Goal: Task Accomplishment & Management: Manage account settings

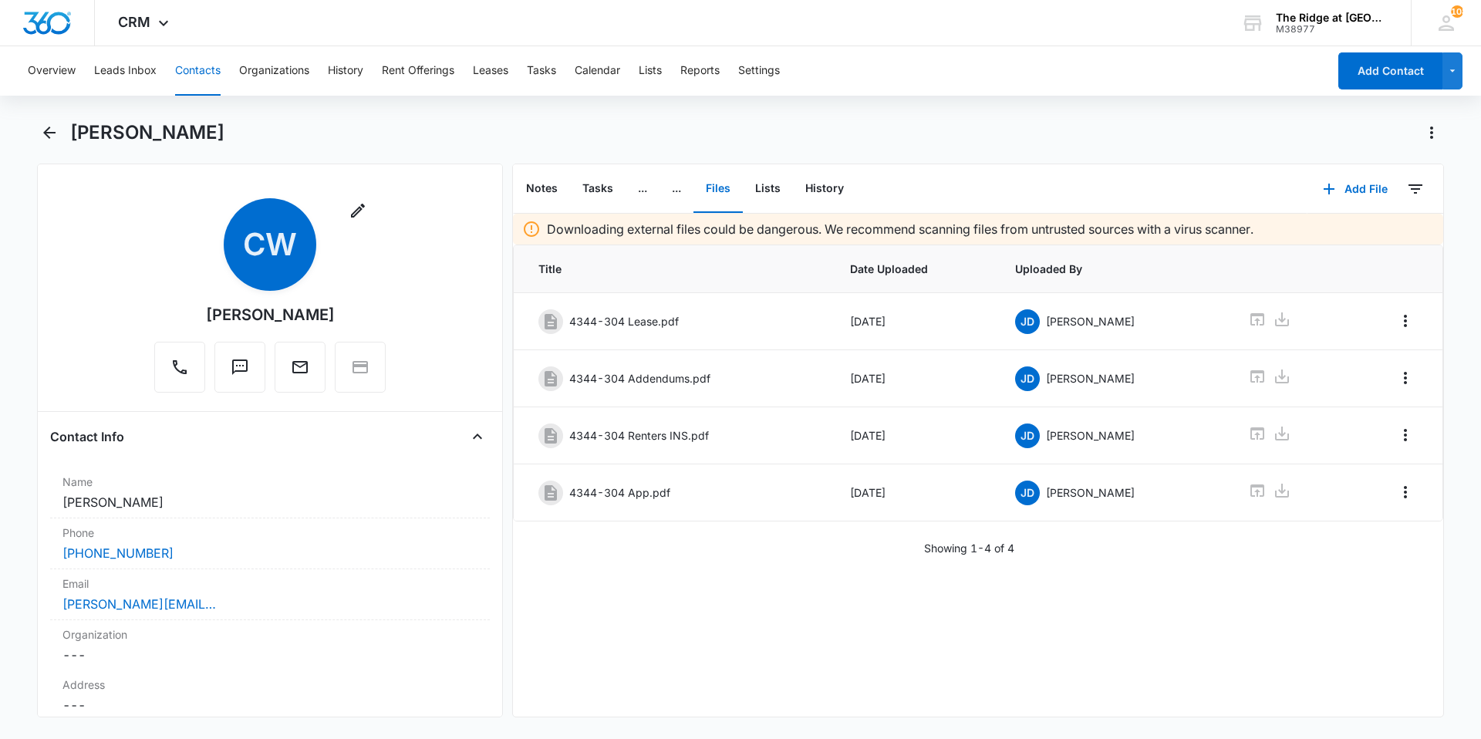
drag, startPoint x: 207, startPoint y: 78, endPoint x: 209, endPoint y: 86, distance: 8.1
click at [209, 86] on button "Contacts" at bounding box center [198, 70] width 46 height 49
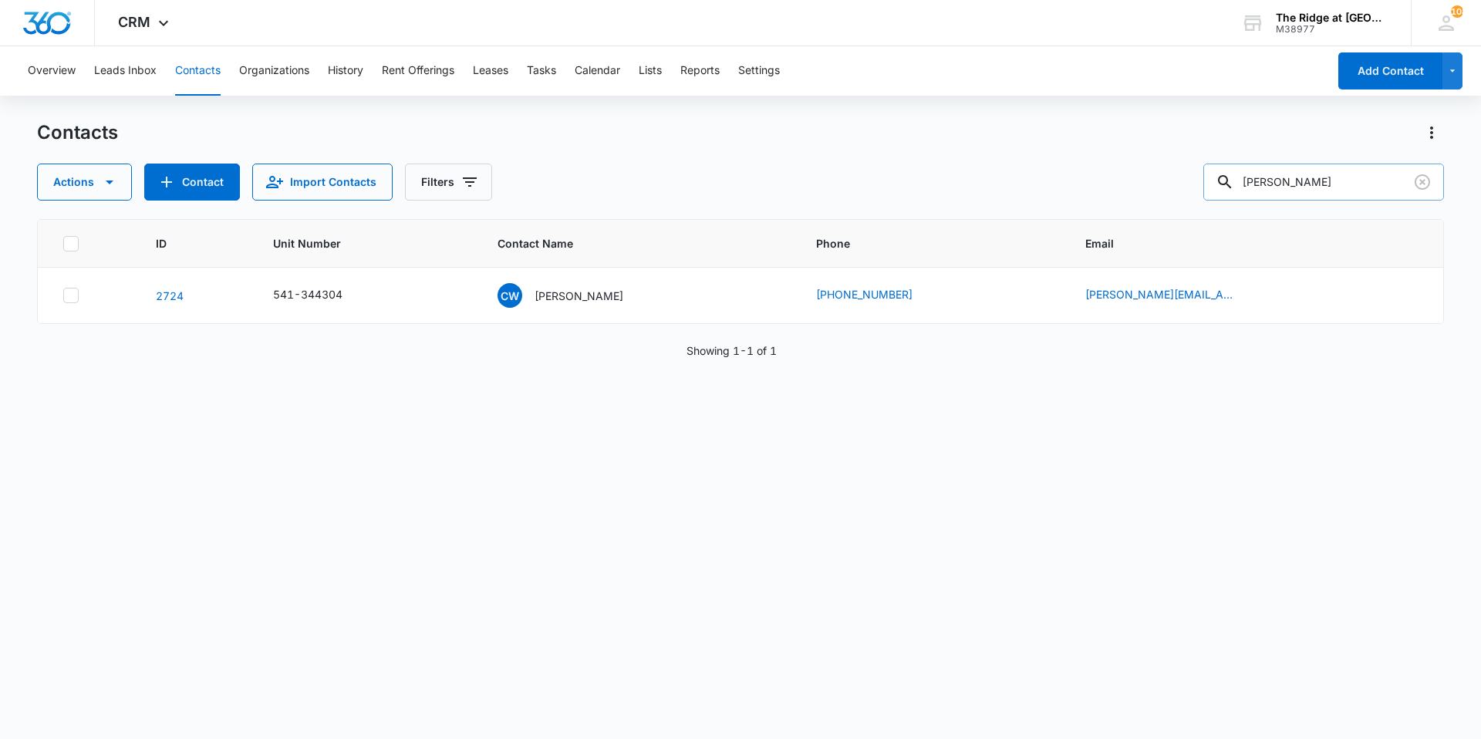
drag, startPoint x: 1315, startPoint y: 183, endPoint x: 1239, endPoint y: 185, distance: 76.4
click at [1239, 185] on div "[PERSON_NAME]" at bounding box center [1324, 182] width 241 height 37
type input "[PERSON_NAME]"
click at [599, 295] on p "[PERSON_NAME]" at bounding box center [570, 296] width 89 height 16
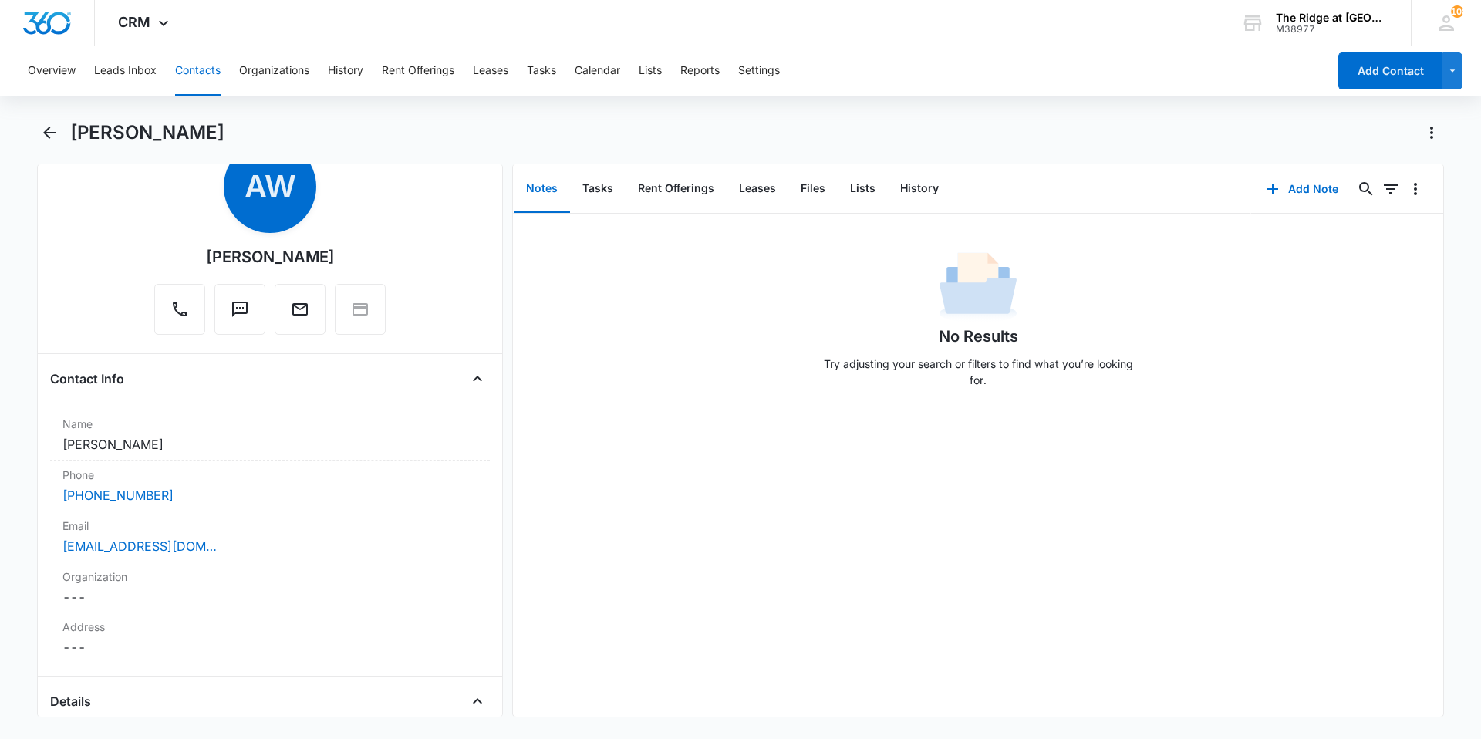
scroll to position [154, 0]
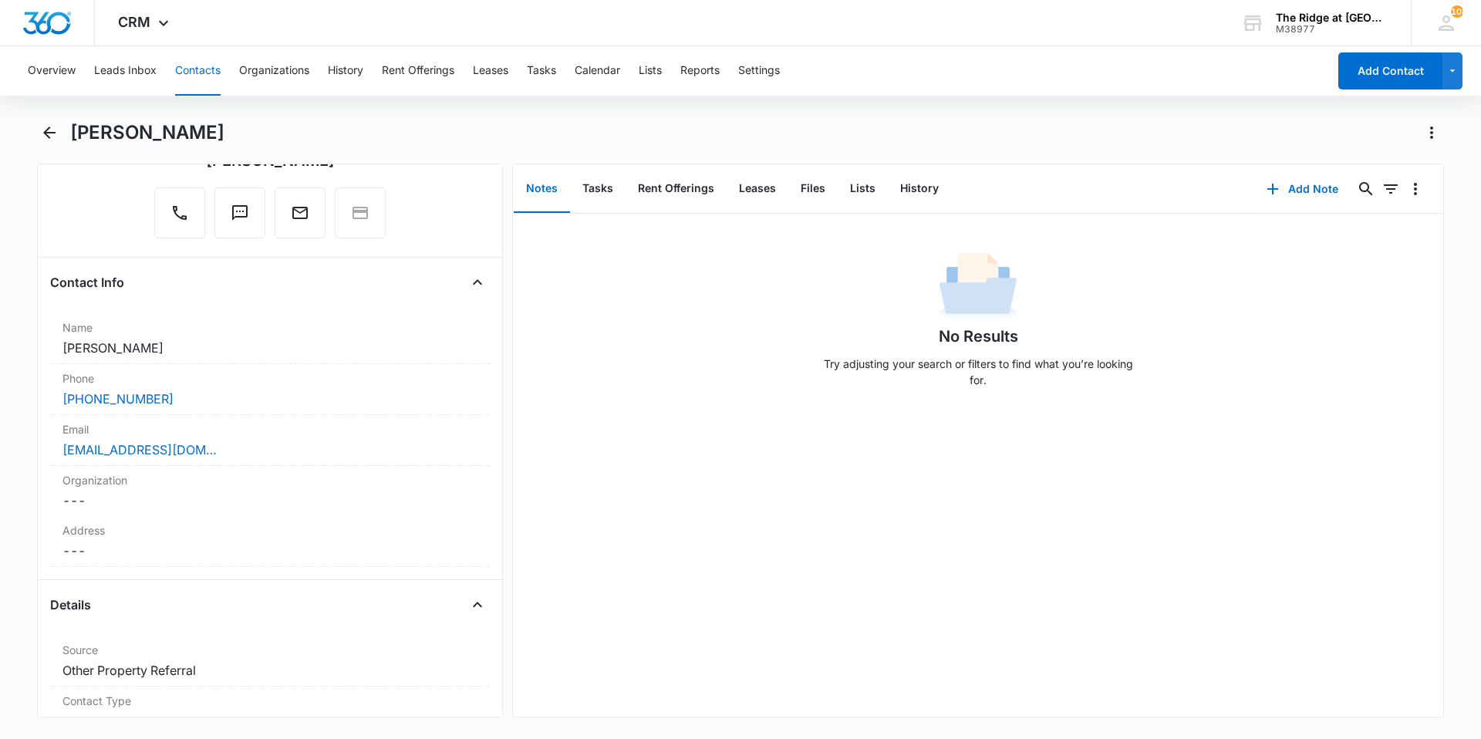
click at [186, 66] on button "Contacts" at bounding box center [198, 70] width 46 height 49
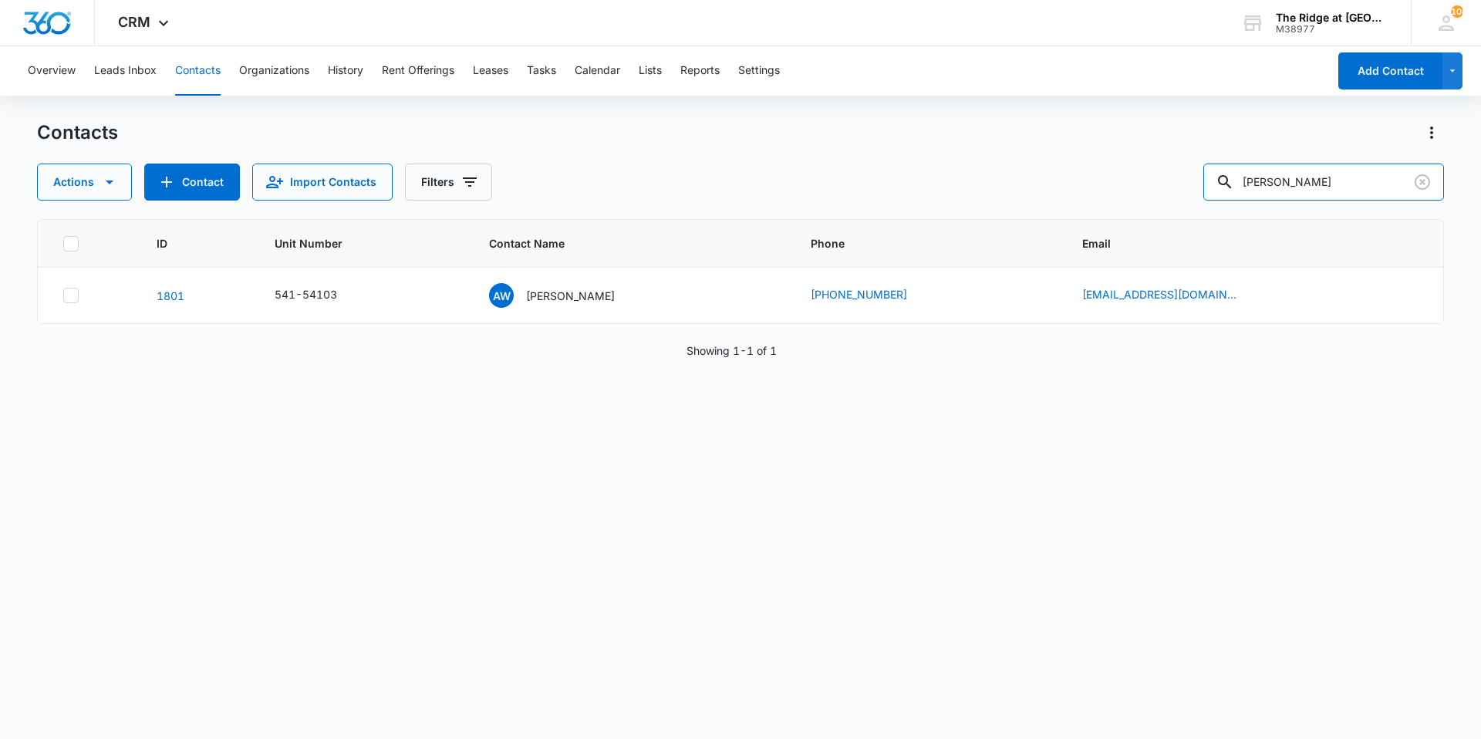
drag, startPoint x: 1304, startPoint y: 178, endPoint x: 1160, endPoint y: 197, distance: 144.7
click at [1160, 197] on div "Actions Contact Import Contacts Filters [PERSON_NAME]" at bounding box center [740, 182] width 1407 height 37
click at [1339, 180] on input "text" at bounding box center [1336, 182] width 218 height 37
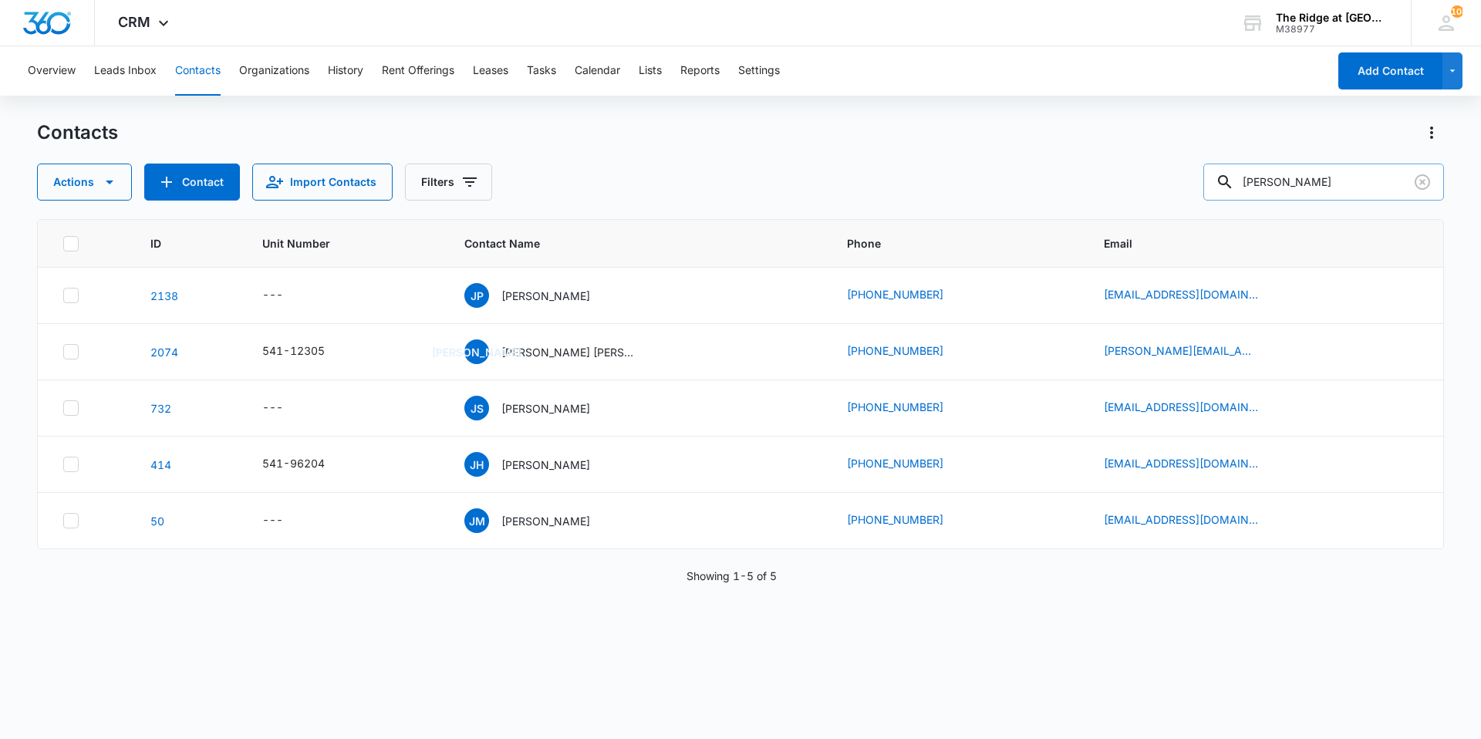
click at [1315, 184] on input "[PERSON_NAME]" at bounding box center [1324, 182] width 241 height 37
type input "[PERSON_NAME]"
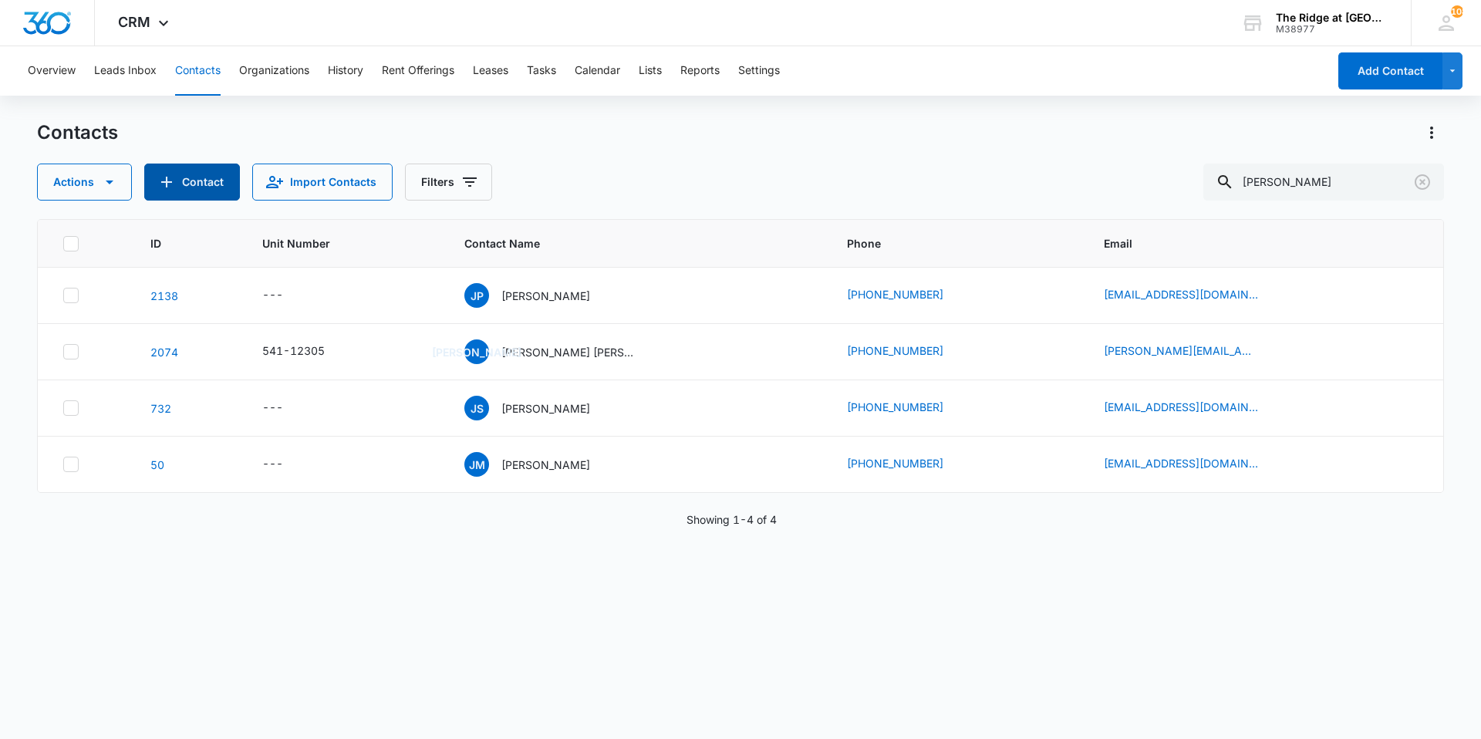
click at [171, 190] on icon "Add Contact" at bounding box center [166, 182] width 19 height 19
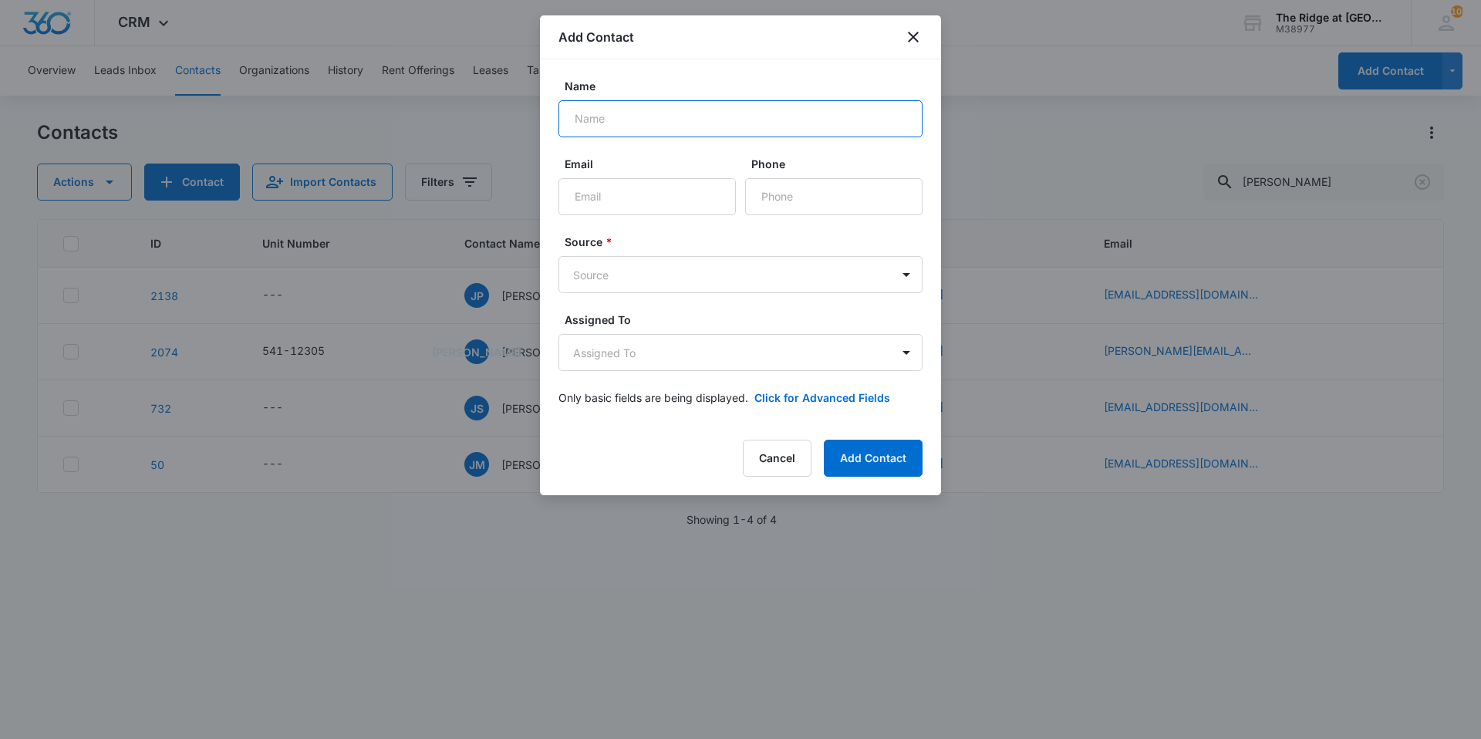
click at [626, 113] on input "Name" at bounding box center [741, 118] width 364 height 37
type input "[PERSON_NAME] [PERSON_NAME]"
click at [670, 187] on input "Email" at bounding box center [647, 196] width 177 height 37
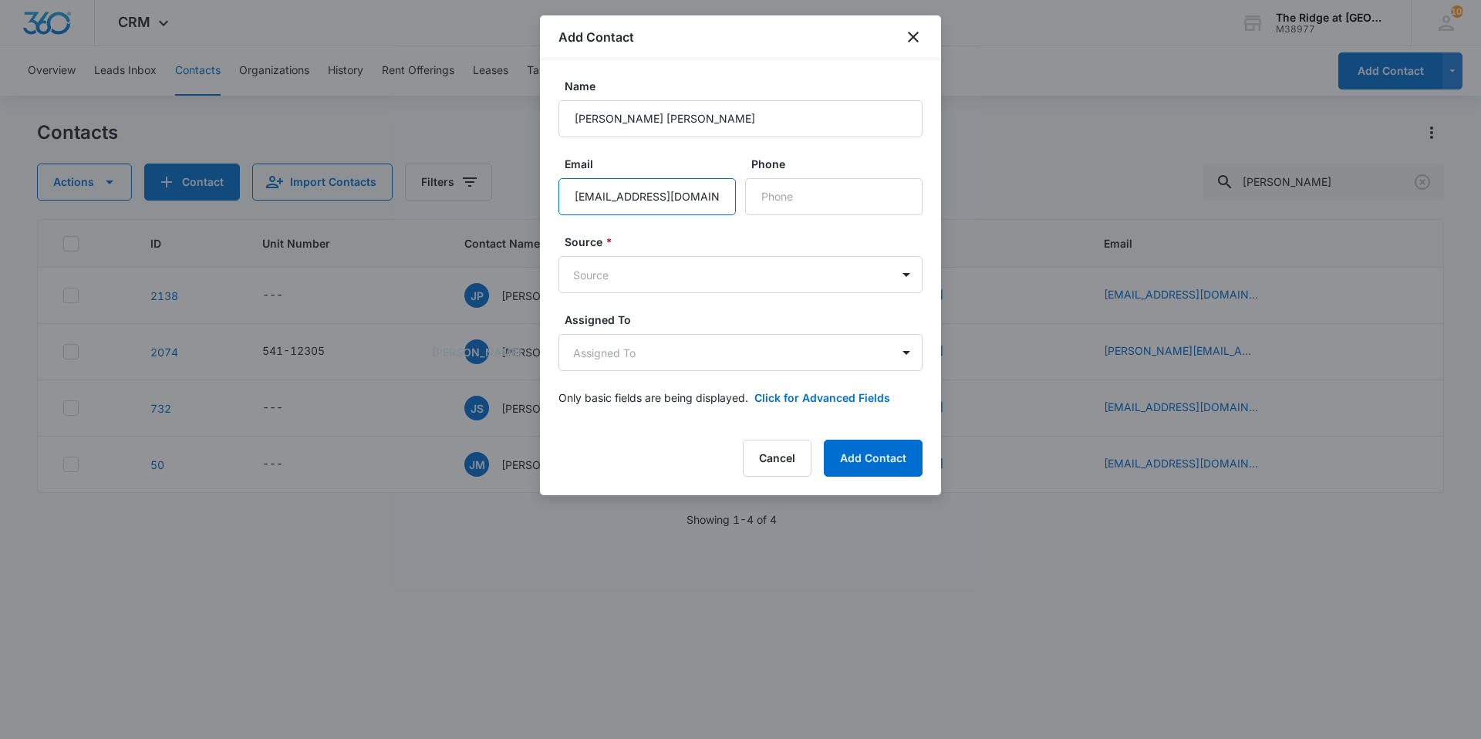
type input "[EMAIL_ADDRESS][DOMAIN_NAME]"
type input "[PHONE_NUMBER]"
click at [669, 283] on body "CRM Apps Reputation Websites Forms CRM Email Social Content Intelligence Files …" at bounding box center [740, 369] width 1481 height 739
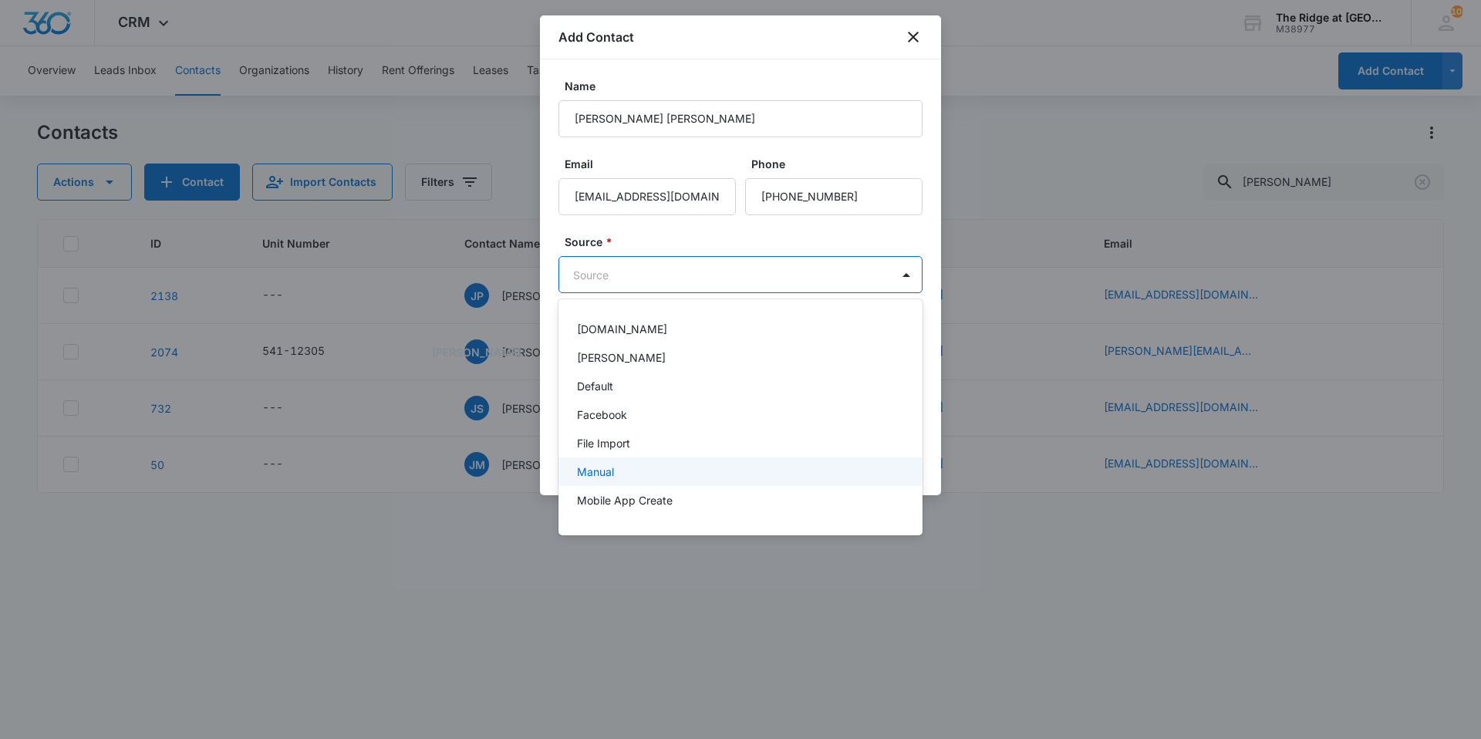
click at [612, 462] on div "Manual" at bounding box center [741, 472] width 364 height 29
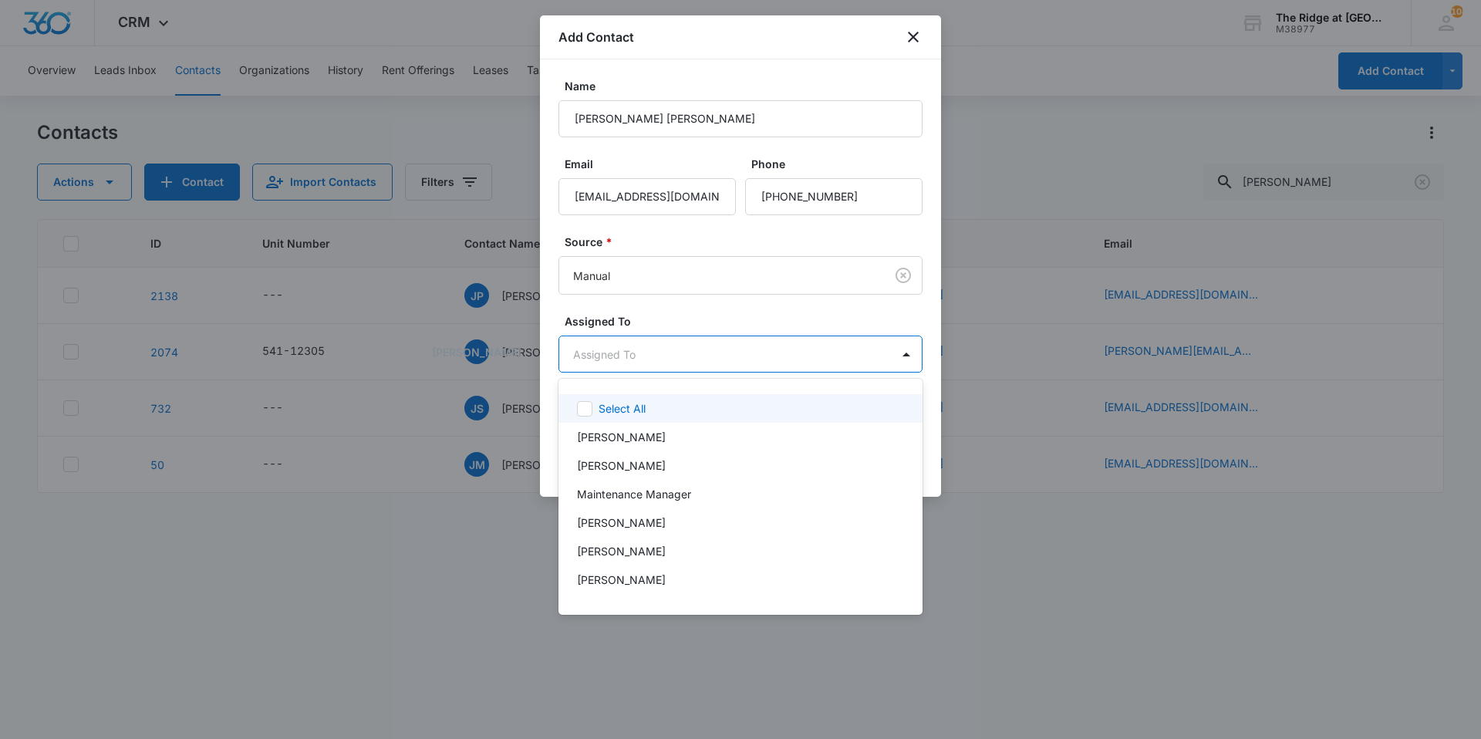
click at [660, 366] on body "CRM Apps Reputation Websites Forms CRM Email Social Content Intelligence Files …" at bounding box center [740, 369] width 1481 height 739
click at [647, 443] on p "[PERSON_NAME]" at bounding box center [621, 437] width 89 height 16
click at [717, 310] on div at bounding box center [740, 369] width 1481 height 739
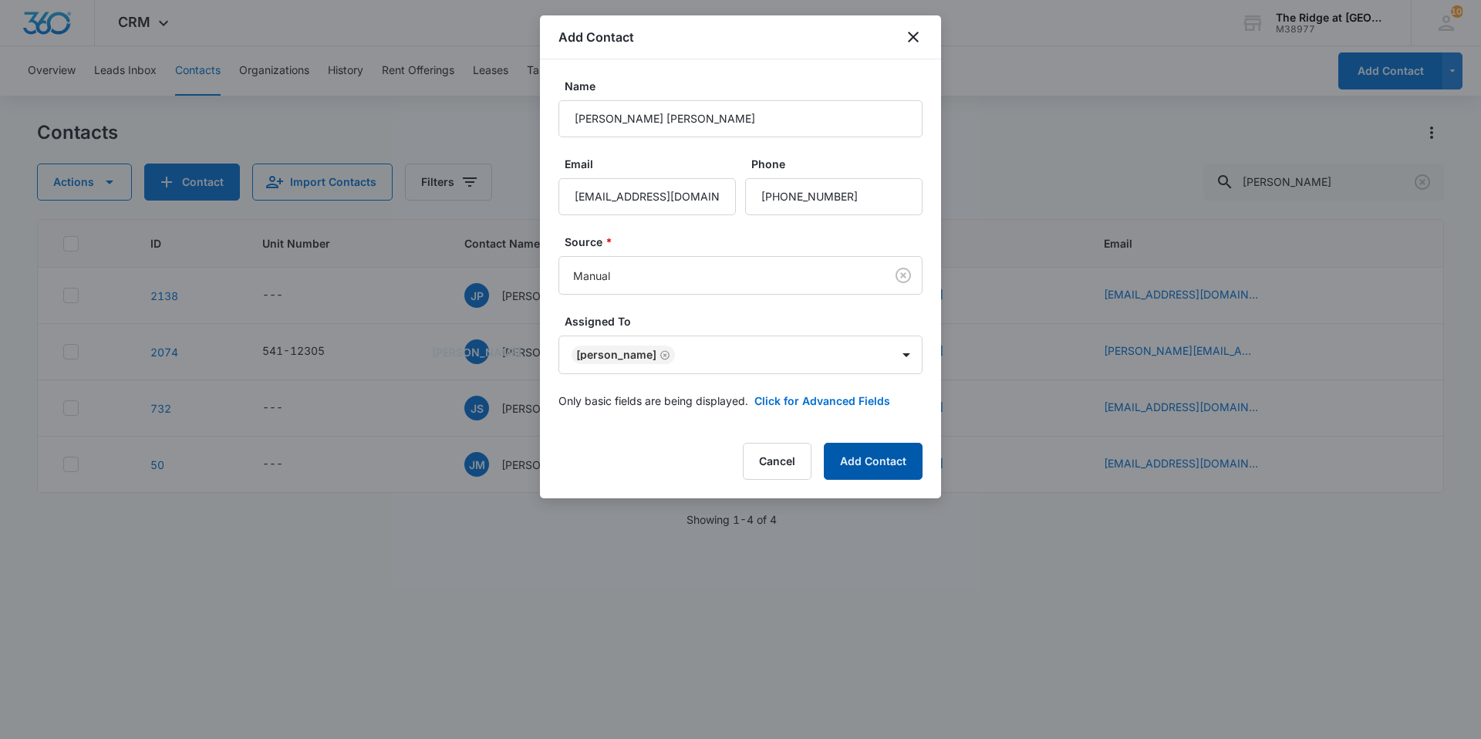
click at [883, 460] on button "Add Contact" at bounding box center [873, 461] width 99 height 37
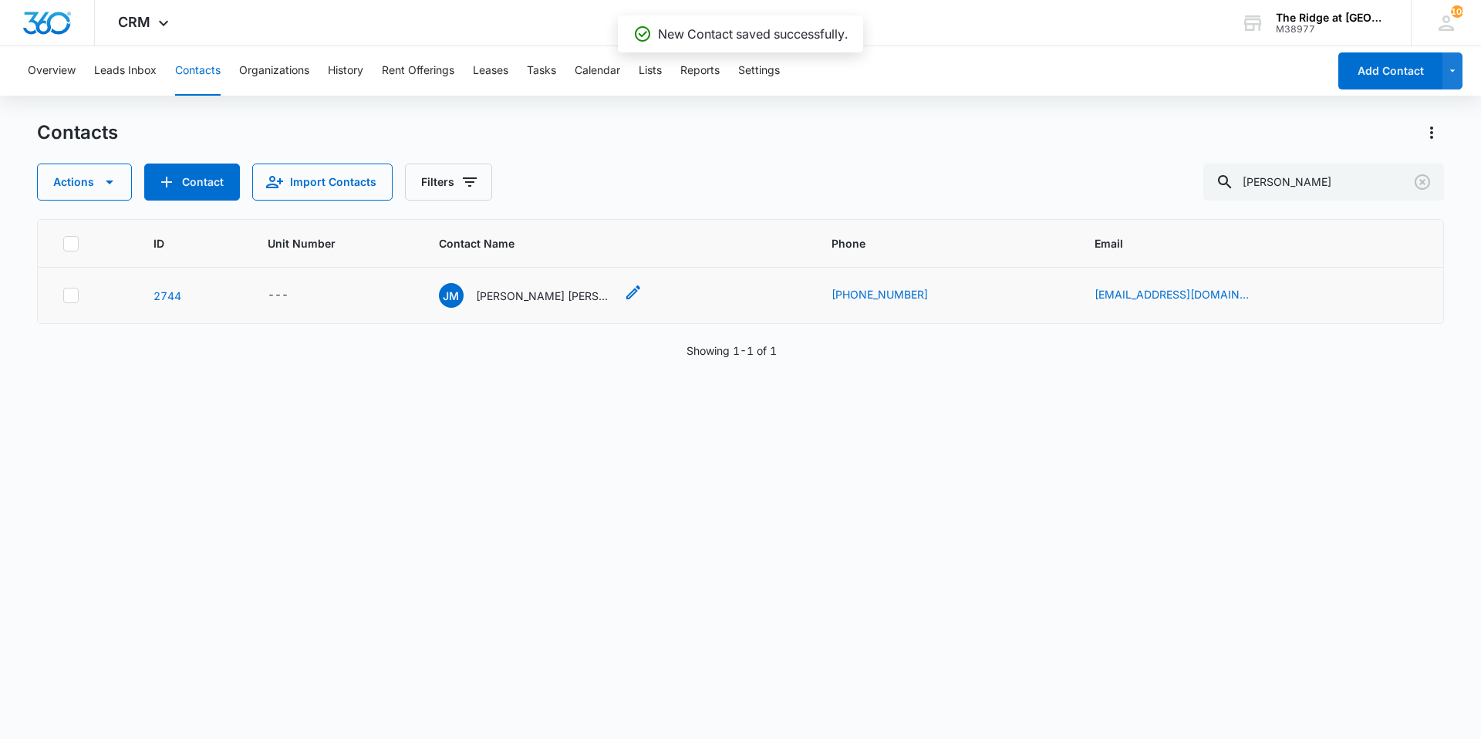
click at [532, 297] on p "[PERSON_NAME] [PERSON_NAME]" at bounding box center [545, 296] width 139 height 16
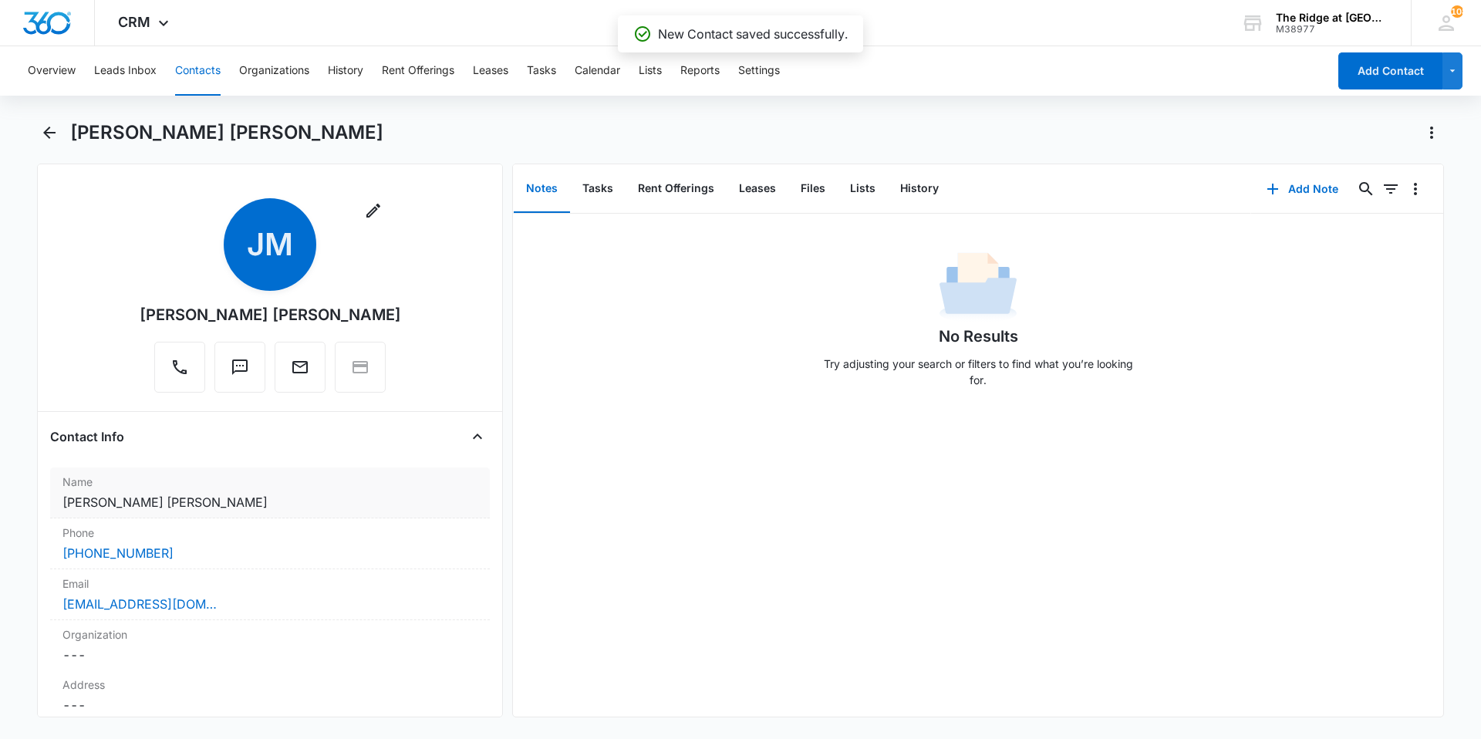
click at [319, 514] on div "Name Cancel Save Changes [PERSON_NAME] [PERSON_NAME]" at bounding box center [270, 493] width 440 height 51
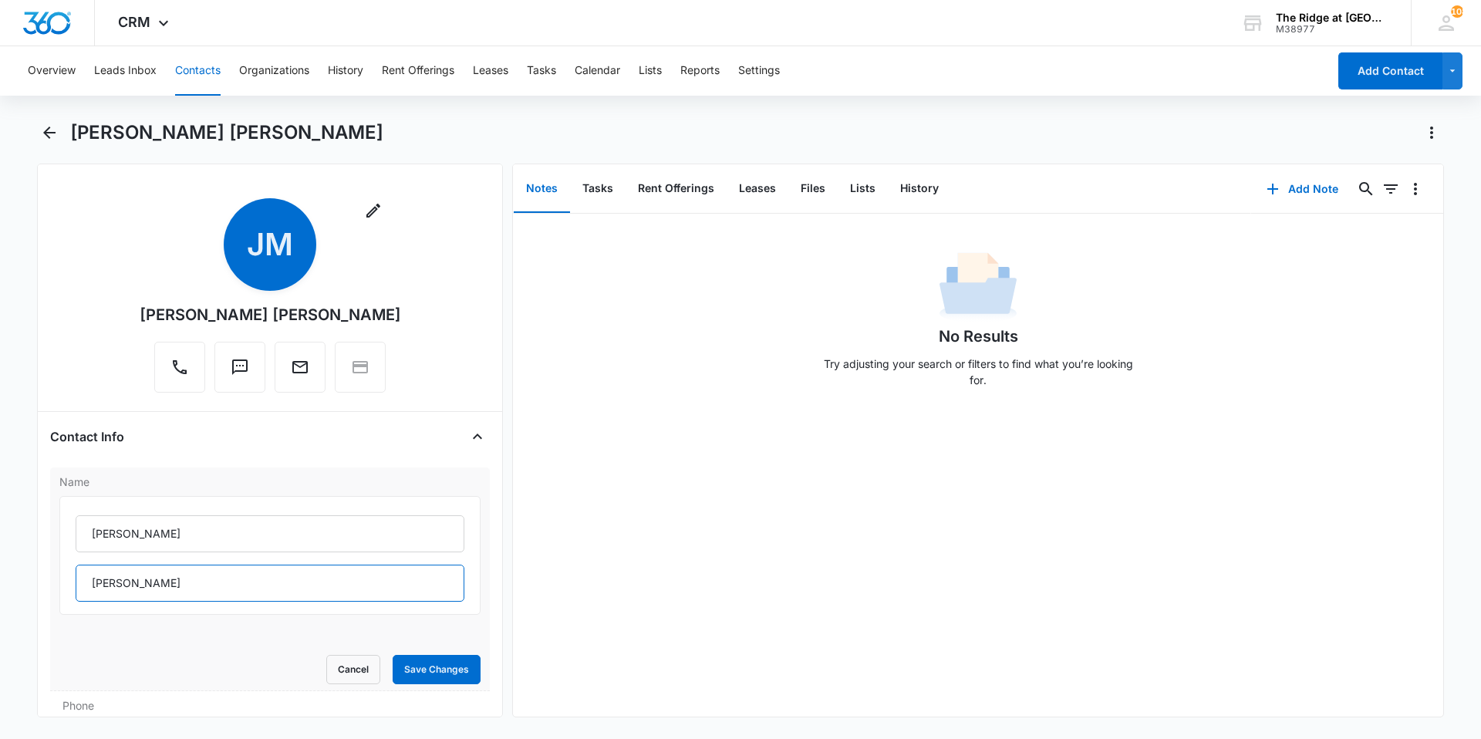
drag, startPoint x: 246, startPoint y: 593, endPoint x: 79, endPoint y: 592, distance: 167.4
click at [79, 592] on input "[PERSON_NAME]" at bounding box center [270, 583] width 389 height 37
click at [258, 586] on input "[PERSON_NAME]" at bounding box center [270, 583] width 389 height 37
click at [449, 583] on input "[PERSON_NAME] & [PERSON_NAME]" at bounding box center [270, 583] width 389 height 37
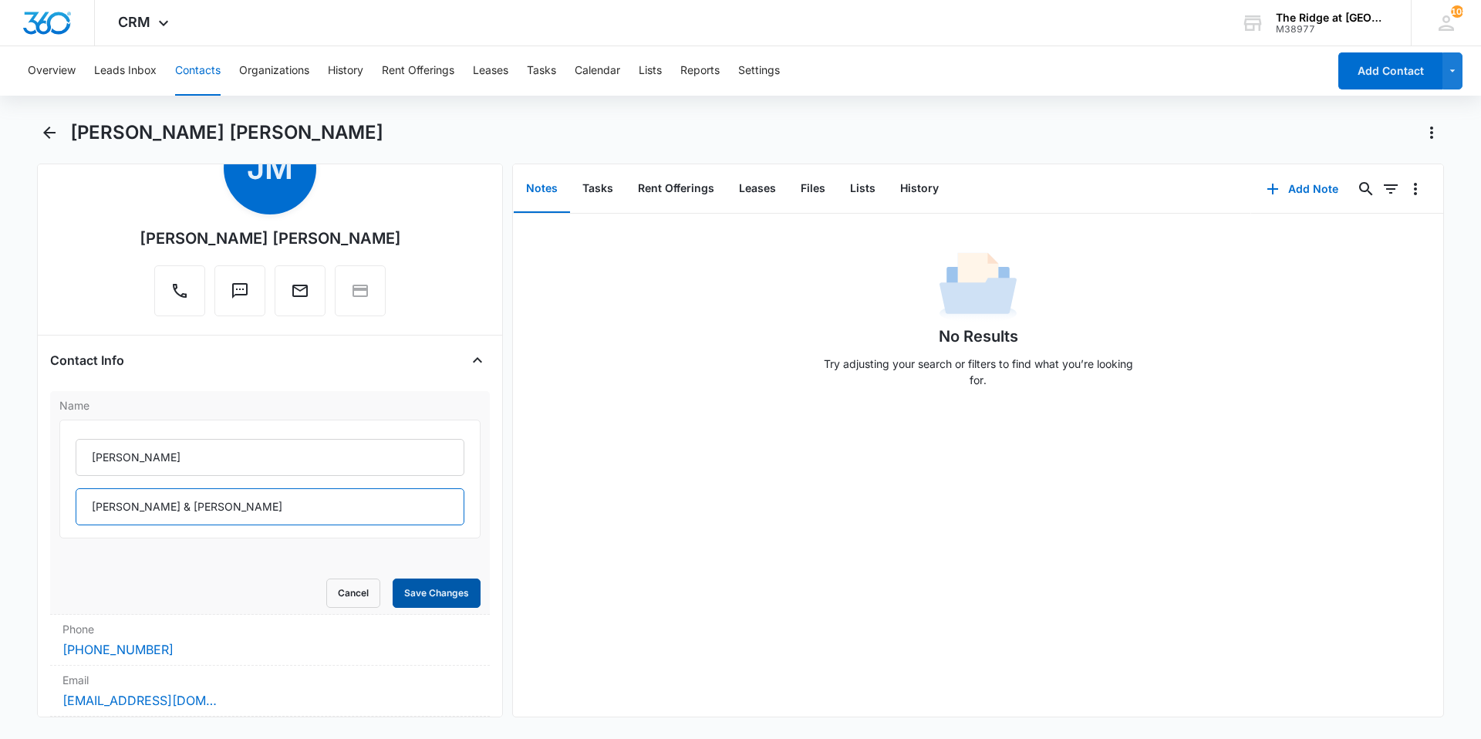
scroll to position [77, 0]
type input "[PERSON_NAME] & [PERSON_NAME]"
click at [421, 605] on button "Save Changes" at bounding box center [437, 592] width 88 height 29
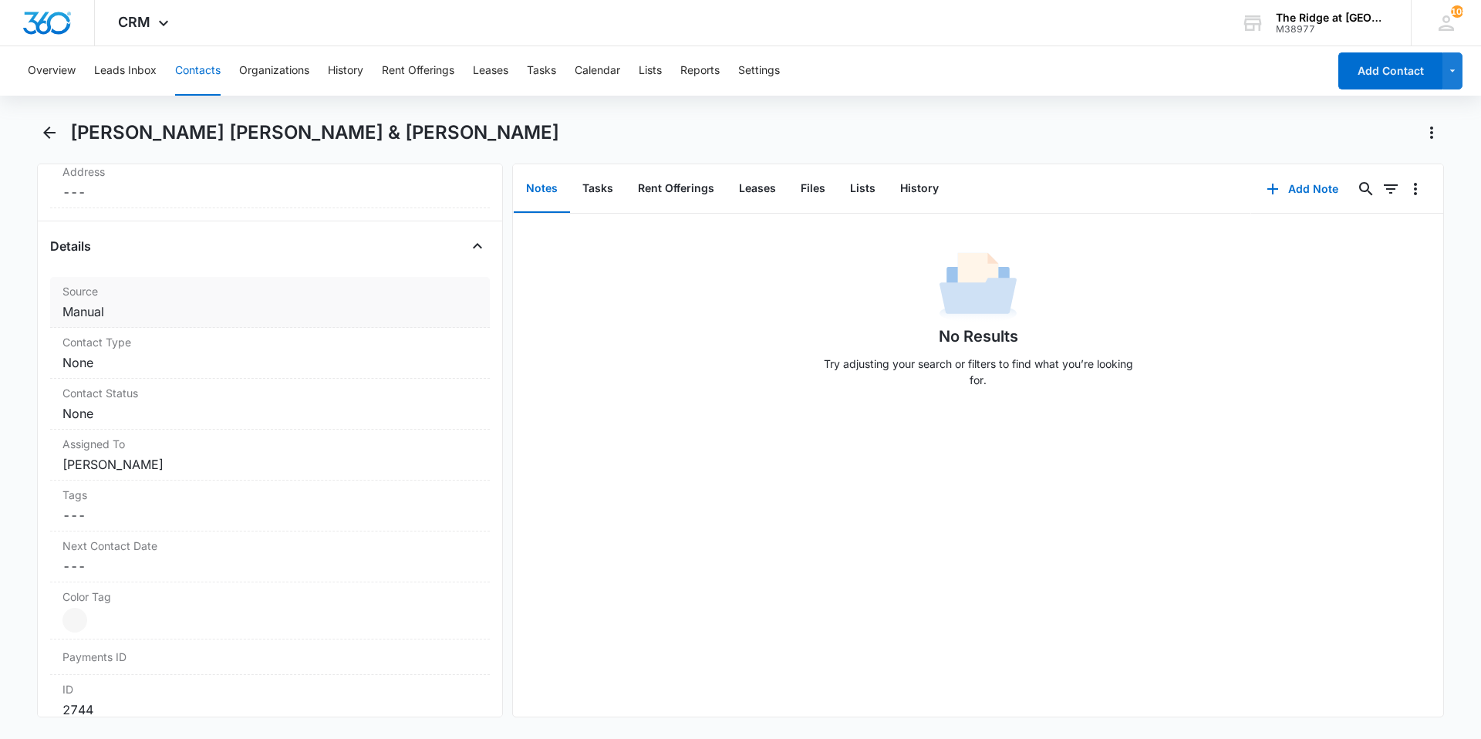
scroll to position [563, 0]
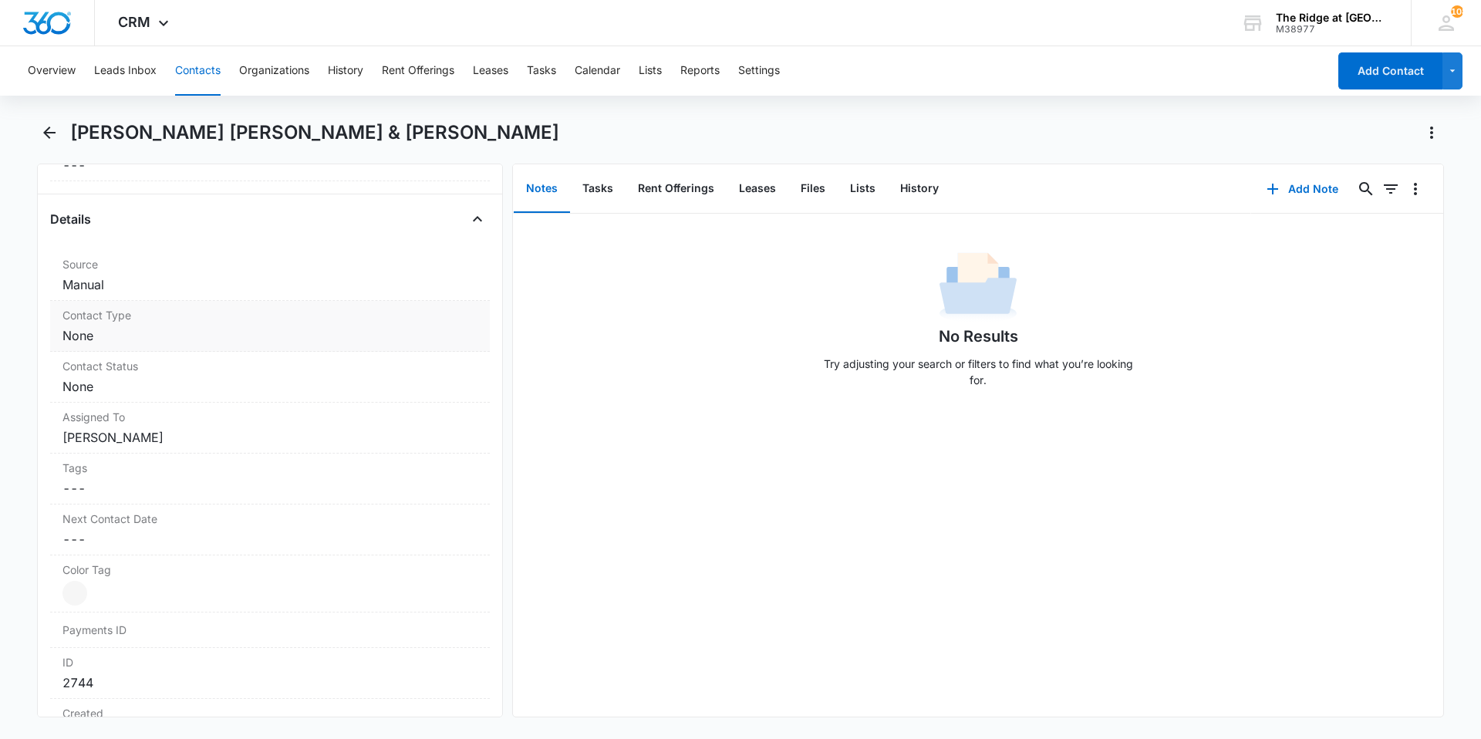
click at [213, 345] on dd "Cancel Save Changes None" at bounding box center [269, 335] width 415 height 19
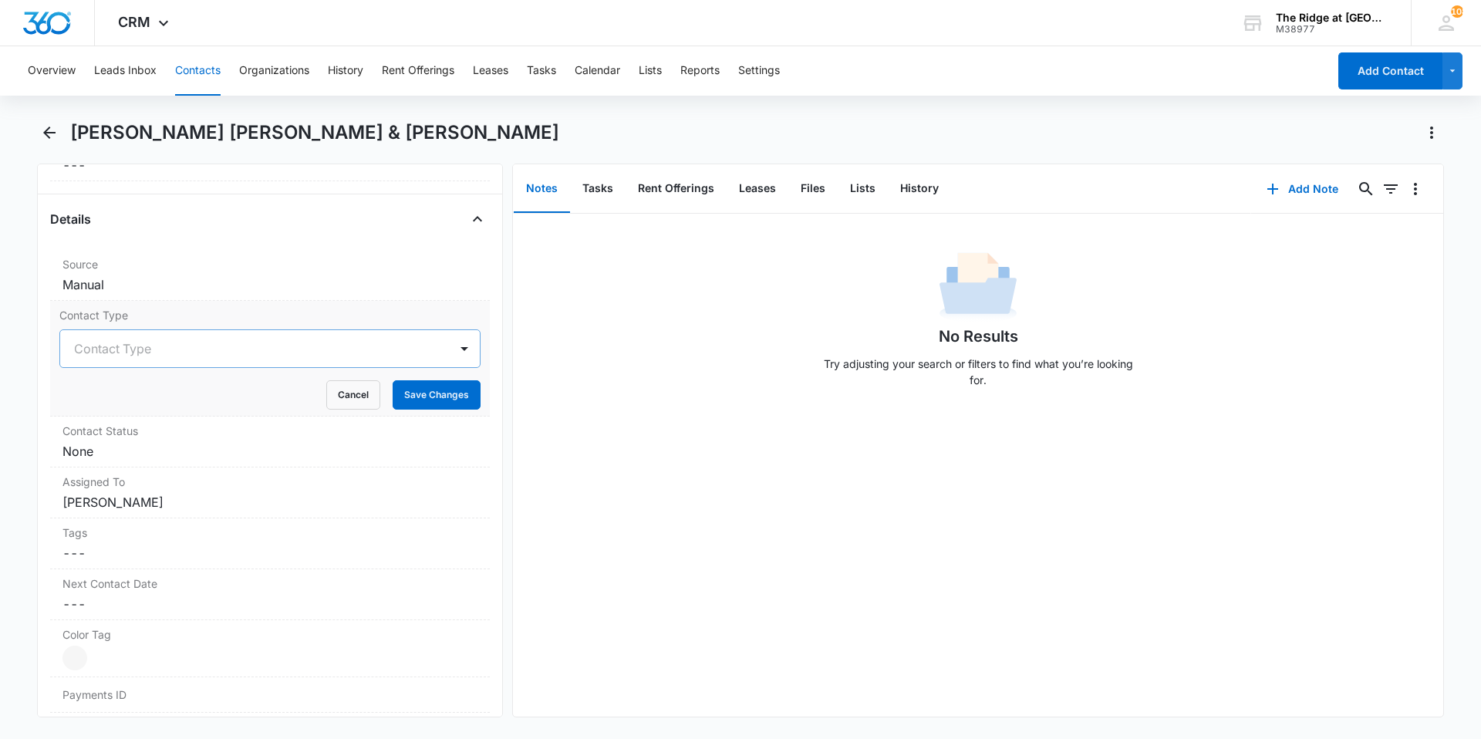
click at [211, 360] on div at bounding box center [251, 349] width 355 height 22
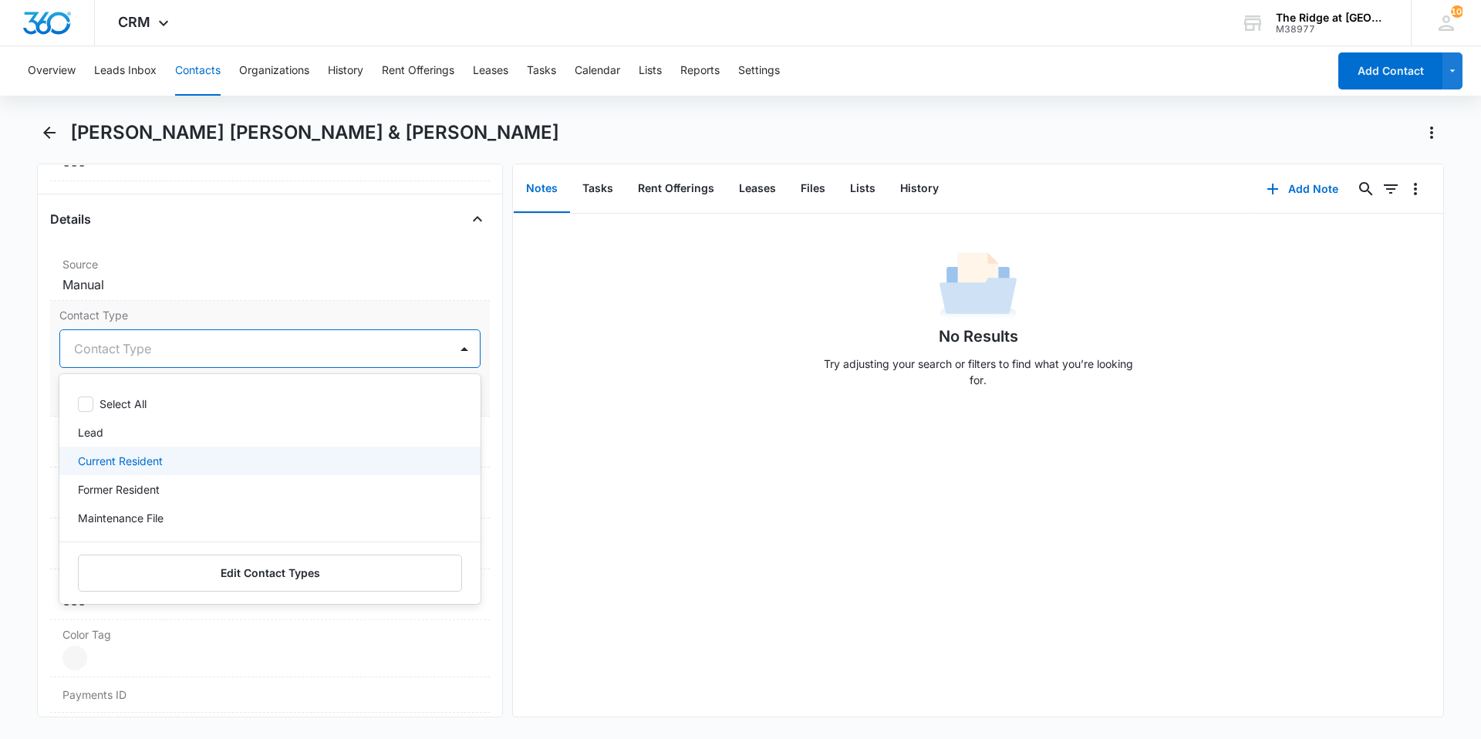
click at [147, 469] on p "Current Resident" at bounding box center [120, 461] width 85 height 16
click at [358, 294] on dd "Cancel Save Changes Manual" at bounding box center [269, 284] width 415 height 19
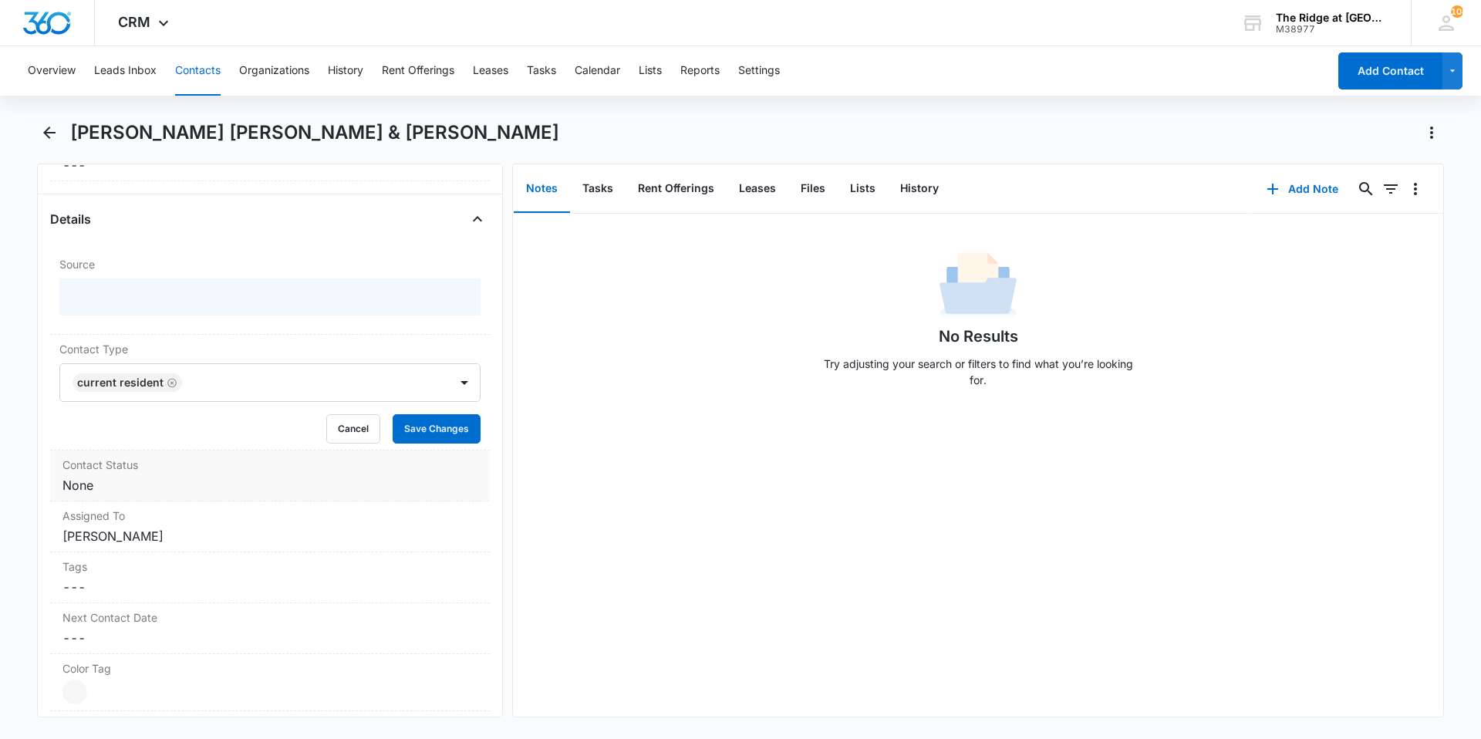
click at [236, 484] on dl "Source Contact Type Current Resident Cancel Save Changes Contact Status Cancel …" at bounding box center [270, 549] width 440 height 598
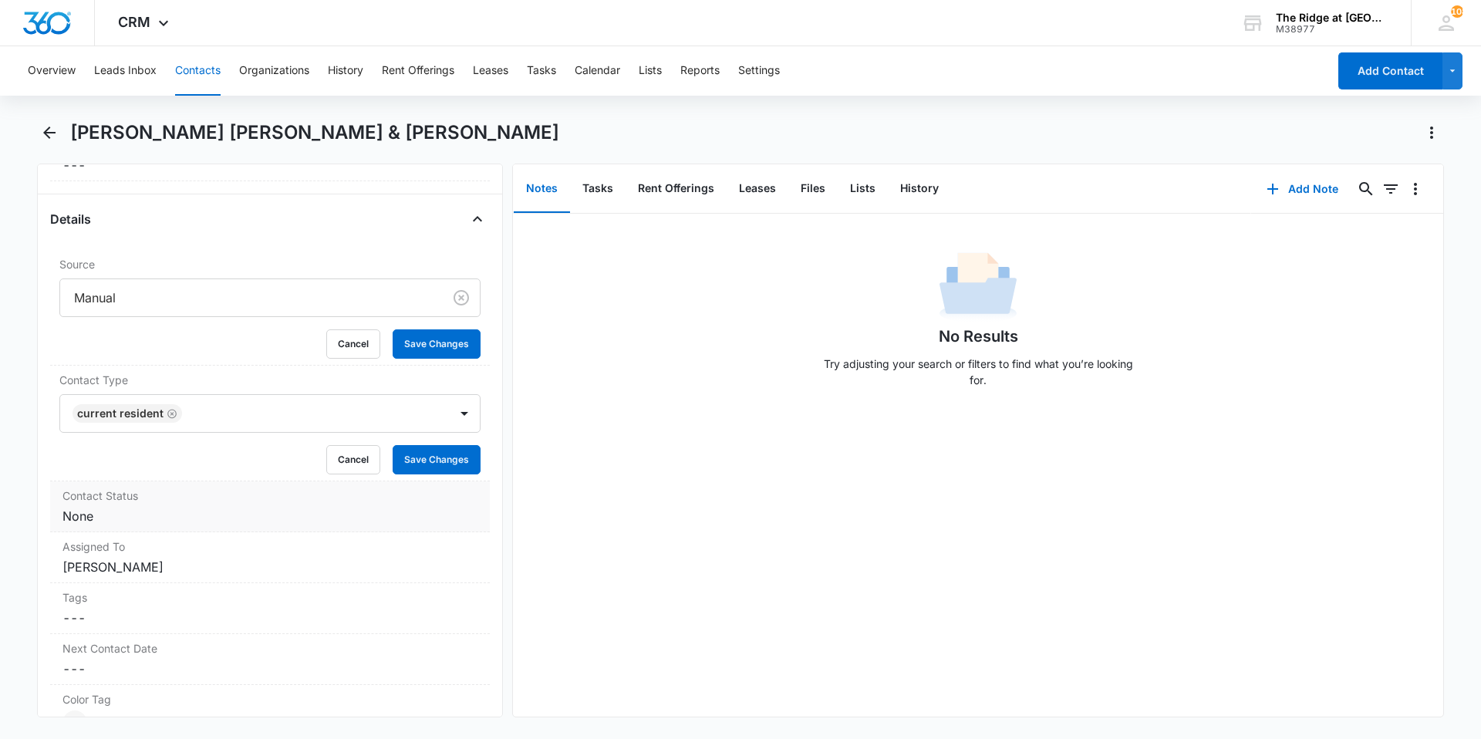
click at [219, 525] on dd "Cancel Save Changes None" at bounding box center [269, 516] width 415 height 19
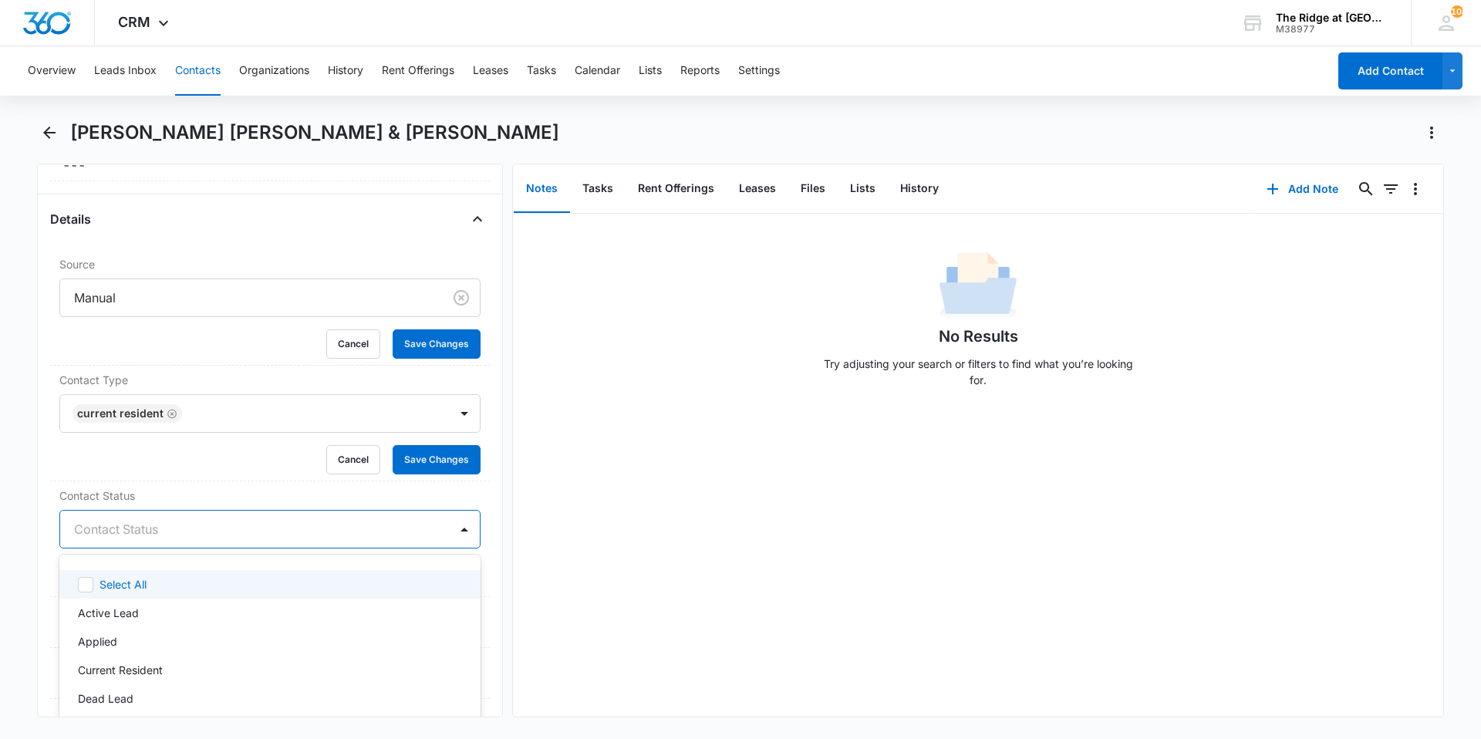
click at [212, 540] on div at bounding box center [251, 529] width 355 height 22
click at [157, 601] on p "Current Resident" at bounding box center [120, 593] width 85 height 16
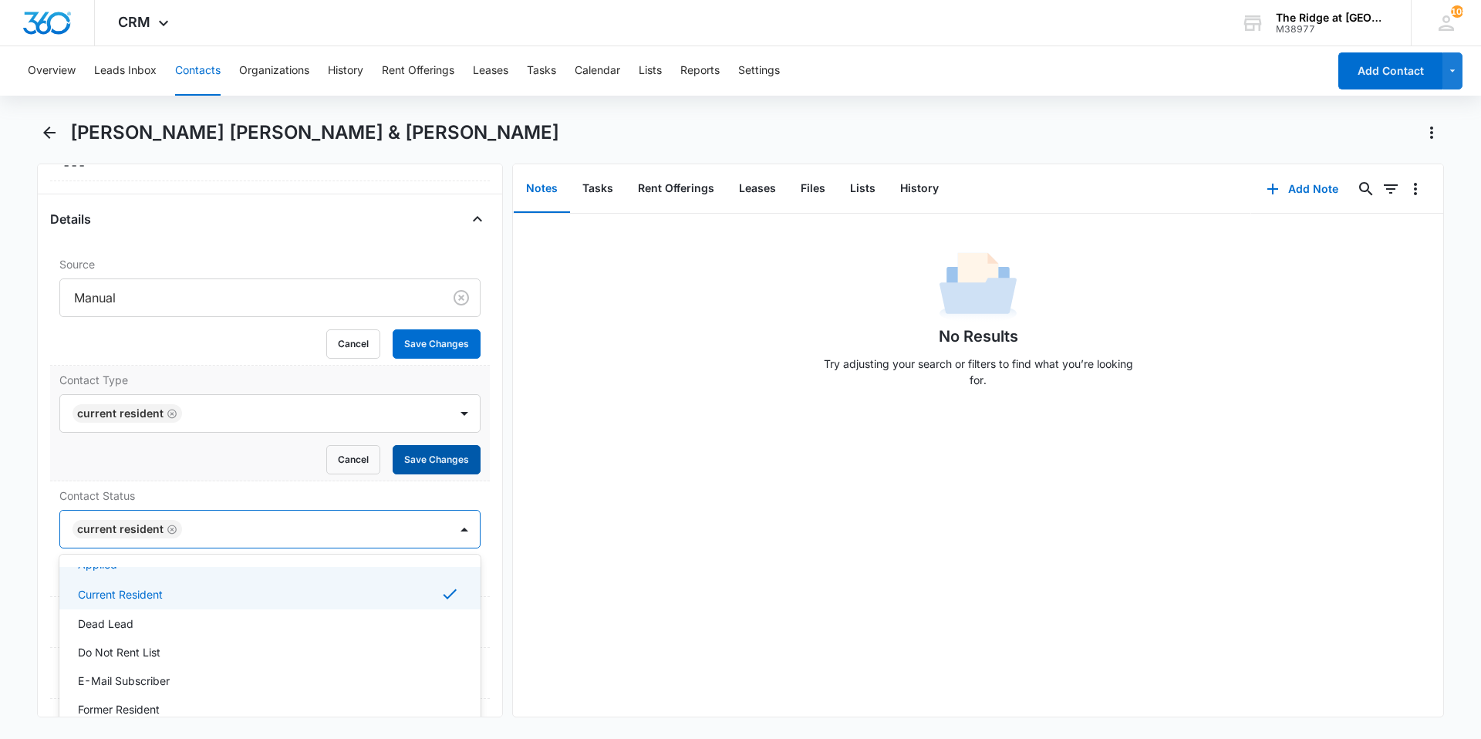
click at [434, 475] on button "Save Changes" at bounding box center [437, 459] width 88 height 29
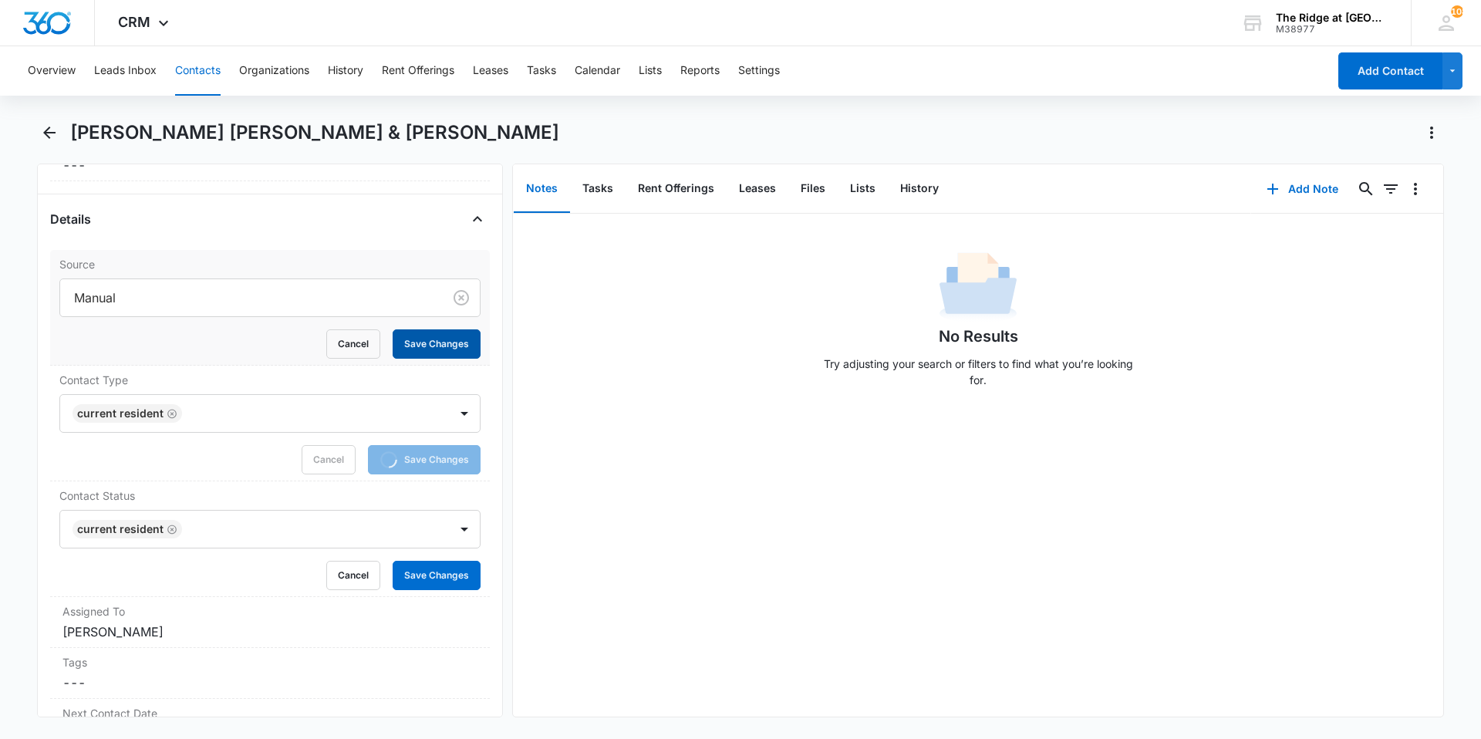
click at [432, 359] on button "Save Changes" at bounding box center [437, 343] width 88 height 29
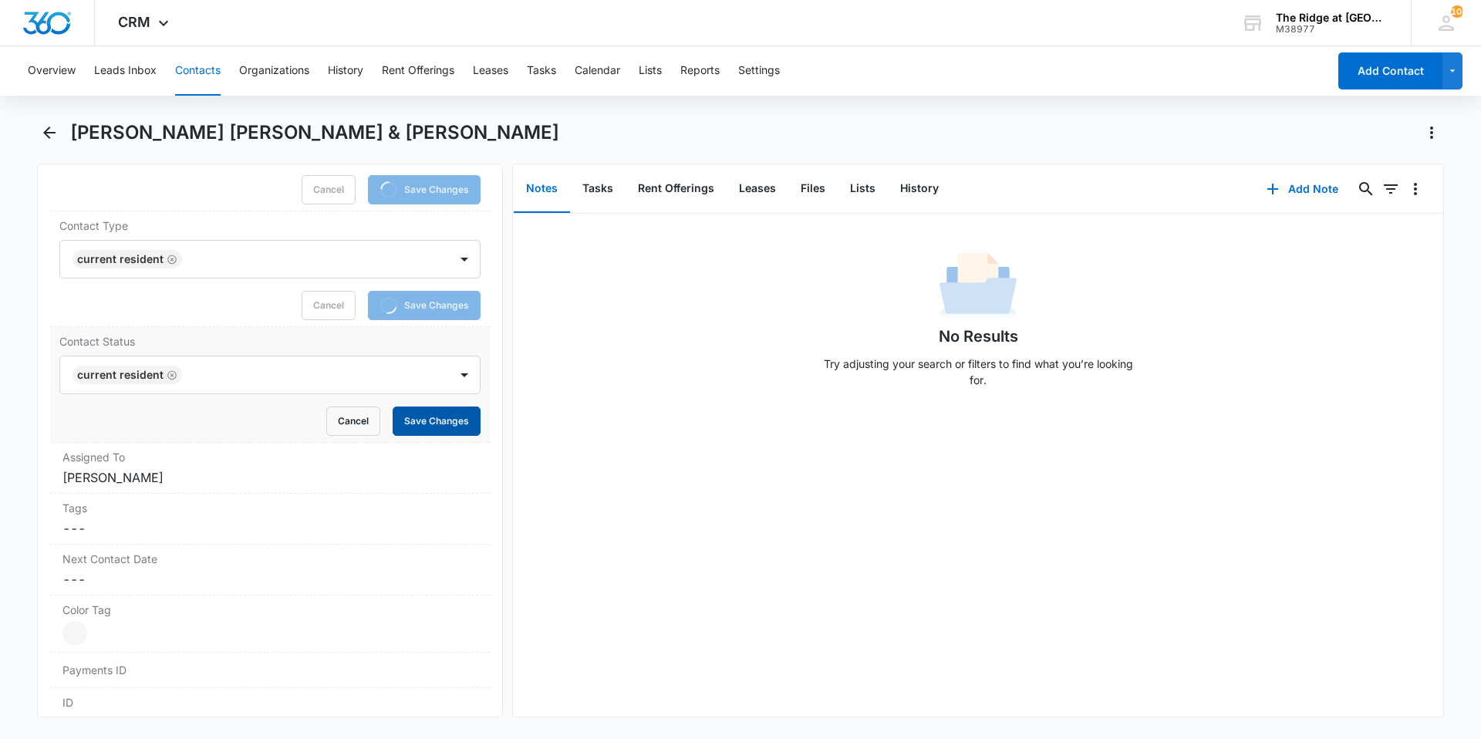
click at [410, 436] on button "Save Changes" at bounding box center [437, 421] width 88 height 29
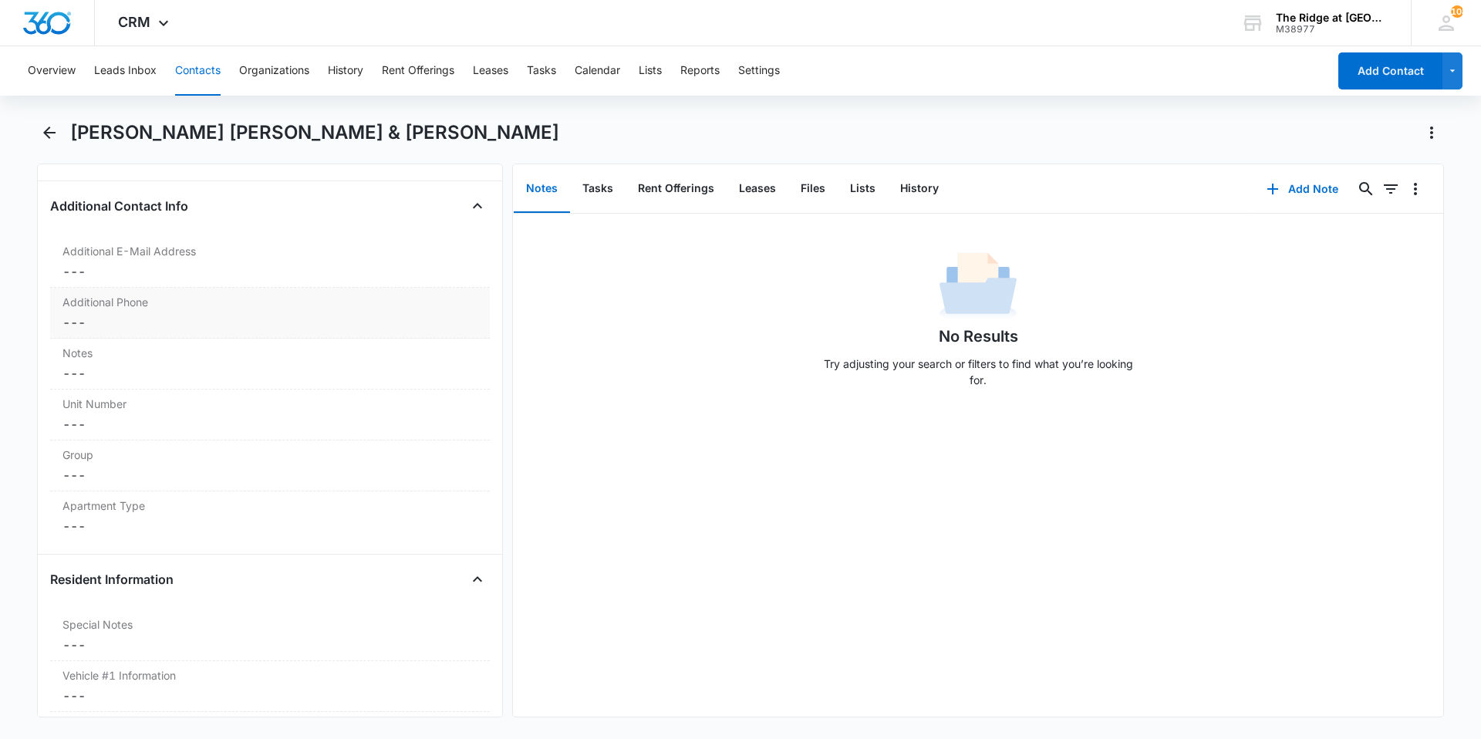
scroll to position [1205, 0]
click at [232, 263] on label "Additional E-Mail Address" at bounding box center [269, 255] width 415 height 16
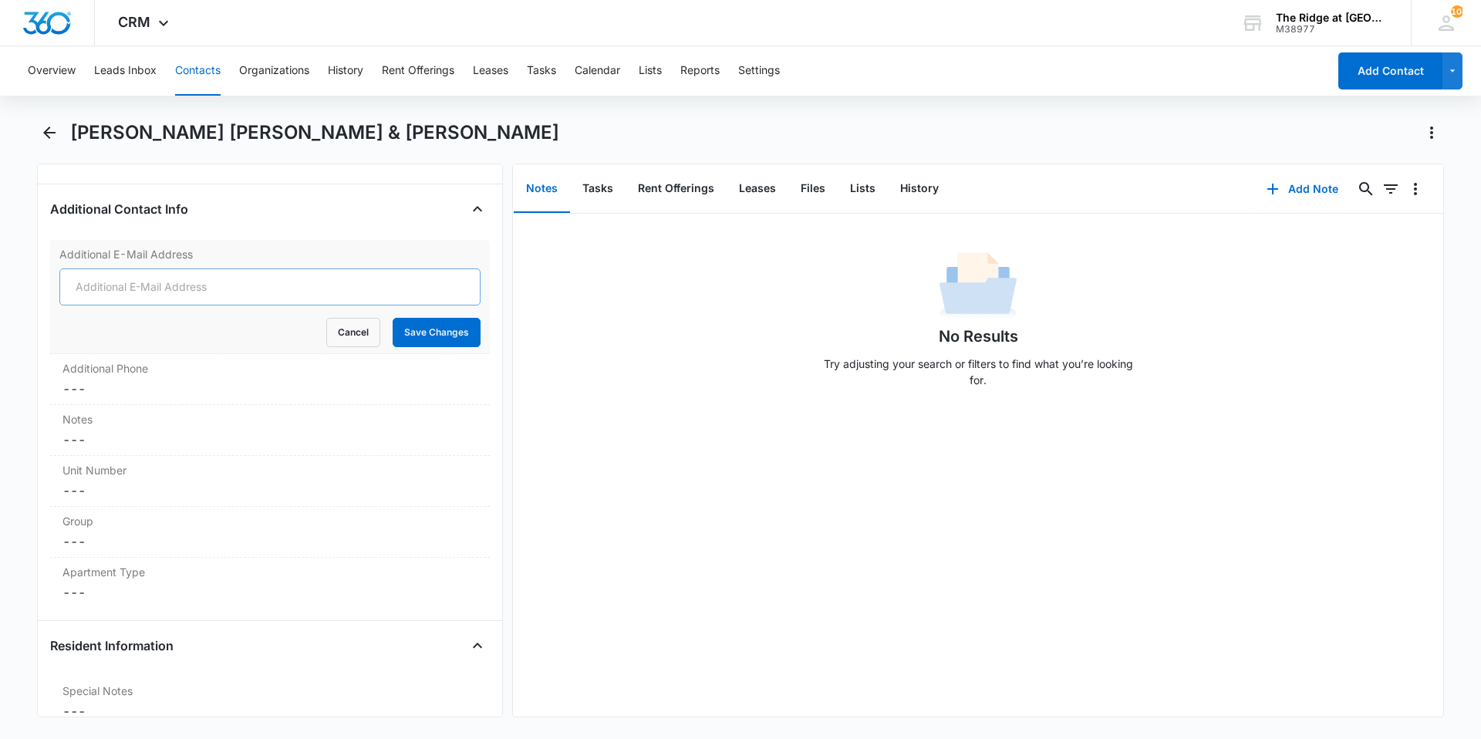
scroll to position [1140, 0]
click at [147, 294] on input "Additional E-Mail Address" at bounding box center [269, 287] width 421 height 37
type input "3leonardezfrancisco"
click at [247, 306] on input "3leonardezfrancisco" at bounding box center [269, 287] width 421 height 37
drag, startPoint x: 217, startPoint y: 306, endPoint x: -41, endPoint y: 309, distance: 257.7
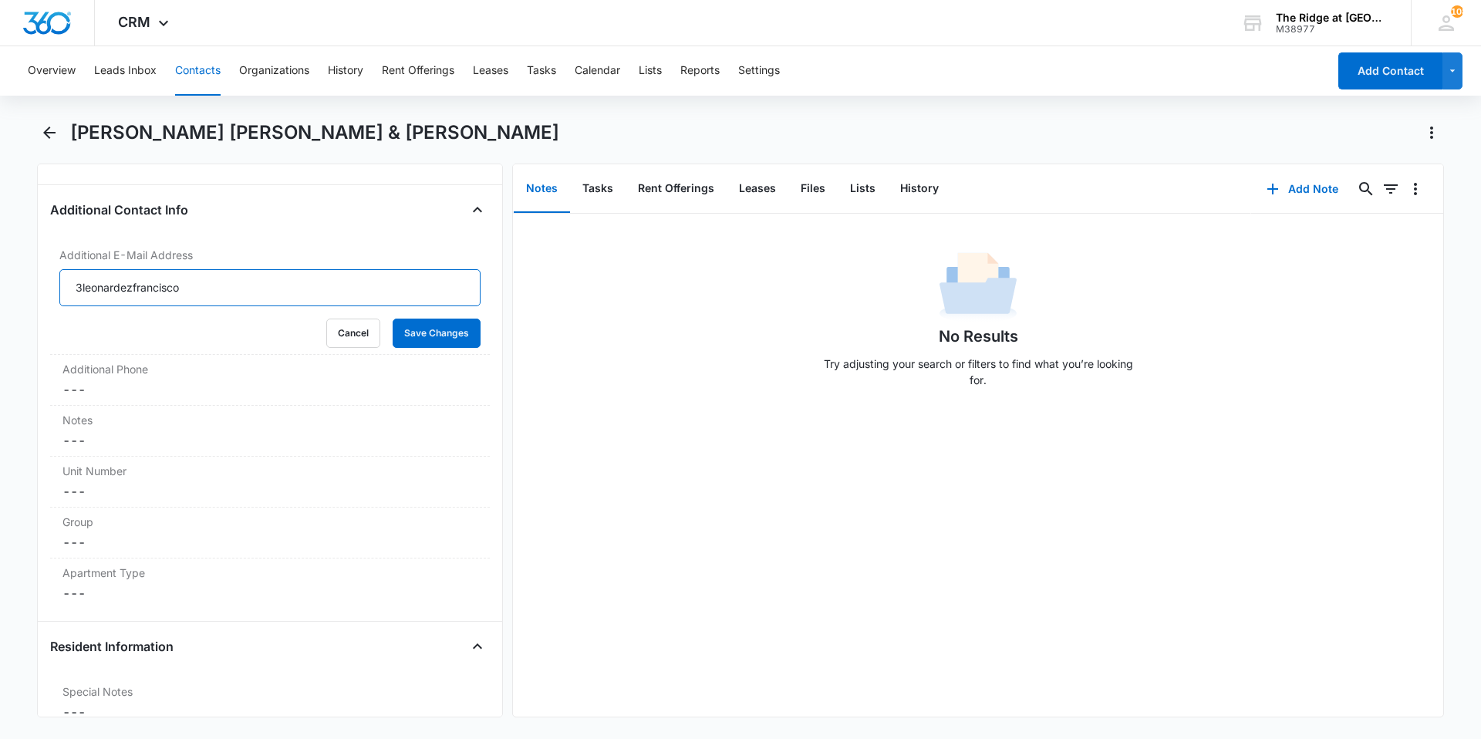
click at [0, 309] on html "CRM Apps Reputation Websites Forms CRM Email Social Content Intelligence Files …" at bounding box center [740, 369] width 1481 height 739
click at [393, 319] on button "Save Changes" at bounding box center [437, 333] width 88 height 29
click at [324, 248] on div "Additional Contact Info Additional E-Mail Address leonardez Cancel Save Changes…" at bounding box center [270, 410] width 440 height 424
click at [148, 293] on input "leonardez" at bounding box center [269, 287] width 421 height 37
type input "[EMAIL_ADDRESS][DOMAIN_NAME]"
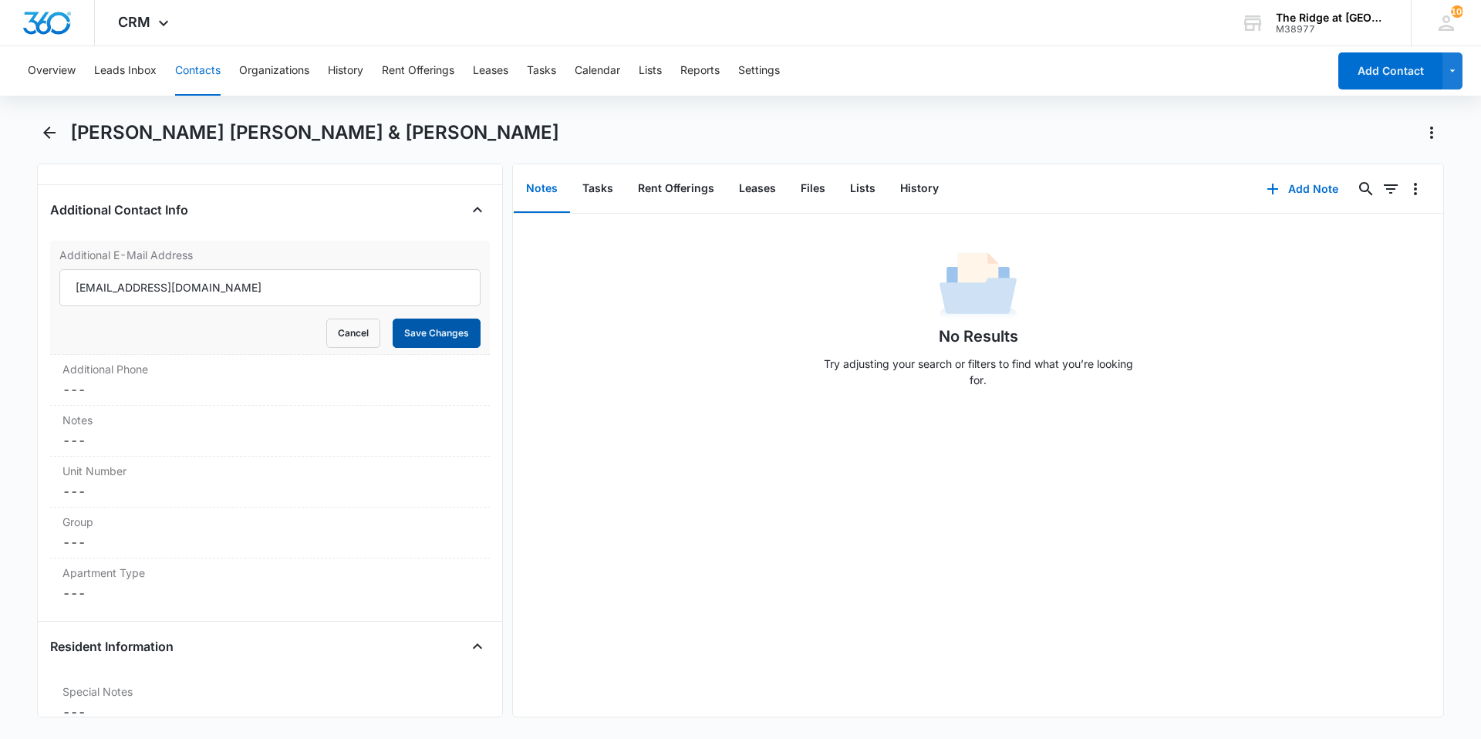
click at [434, 348] on button "Save Changes" at bounding box center [437, 333] width 88 height 29
click at [218, 406] on div "Additional Phone Cancel Save Changes ---" at bounding box center [270, 380] width 440 height 51
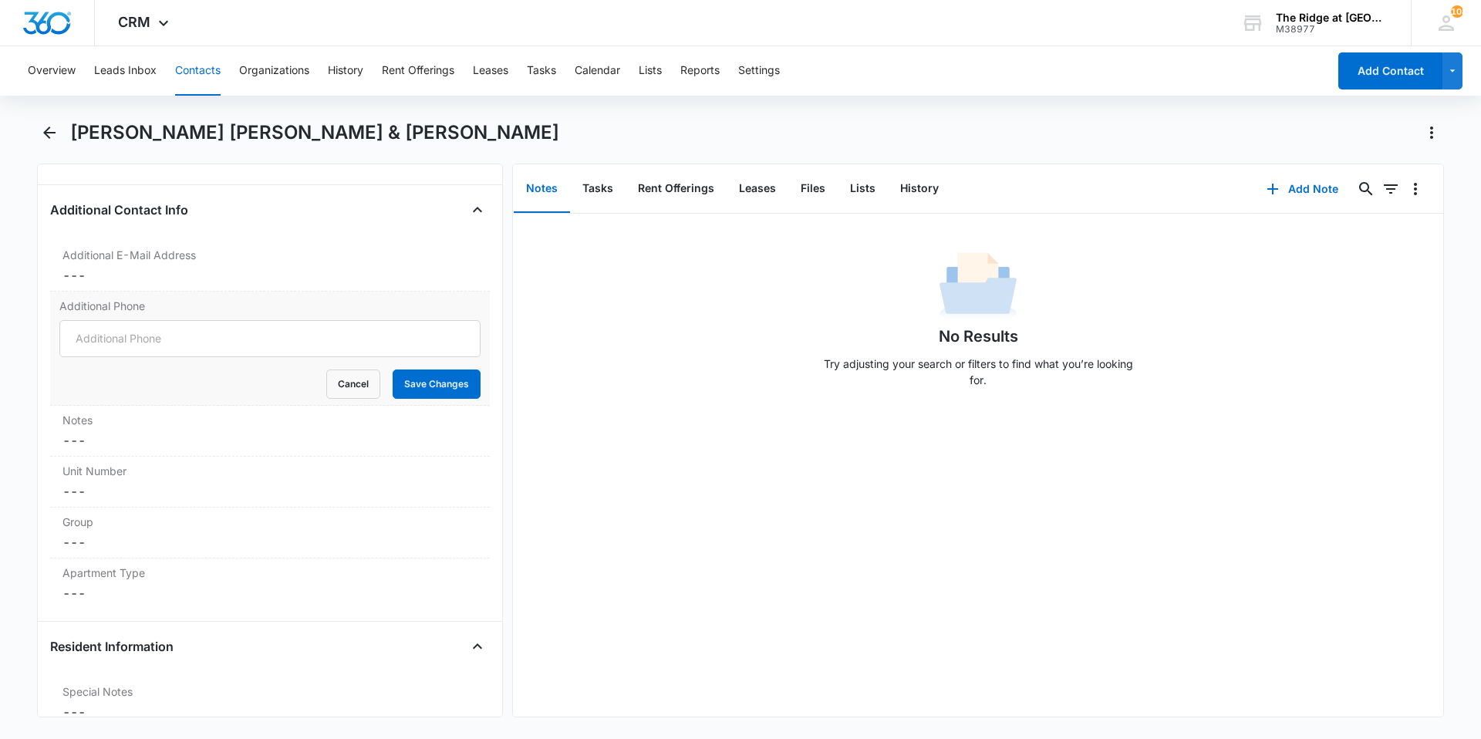
click at [163, 399] on div "Cancel Save Changes" at bounding box center [269, 384] width 421 height 29
click at [172, 353] on input "Additional Phone" at bounding box center [269, 338] width 421 height 37
type input "[PHONE_NUMBER]"
click at [415, 395] on button "Save Changes" at bounding box center [437, 384] width 88 height 29
click at [198, 501] on dd "Cancel Save Changes ---" at bounding box center [269, 491] width 415 height 19
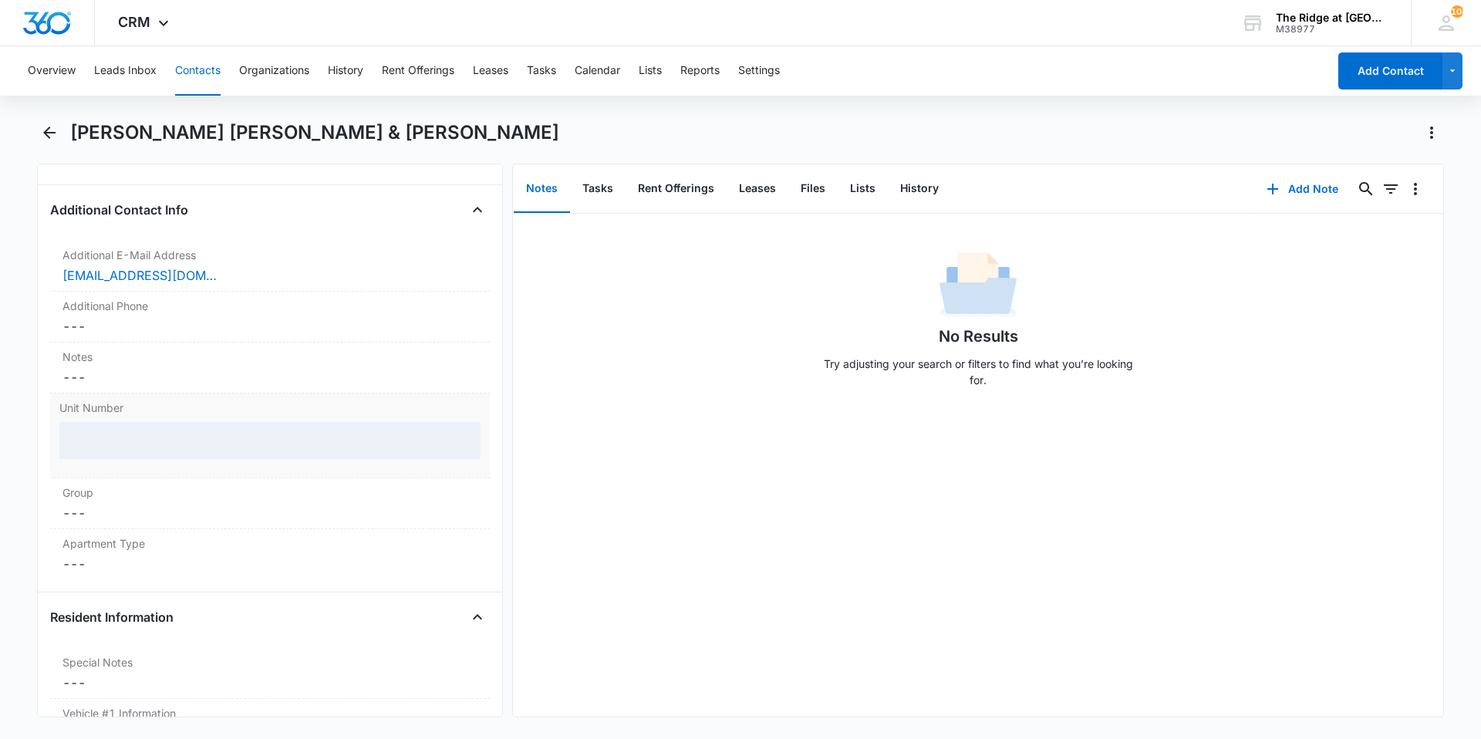
click at [182, 478] on div "Unit Number" at bounding box center [270, 435] width 440 height 85
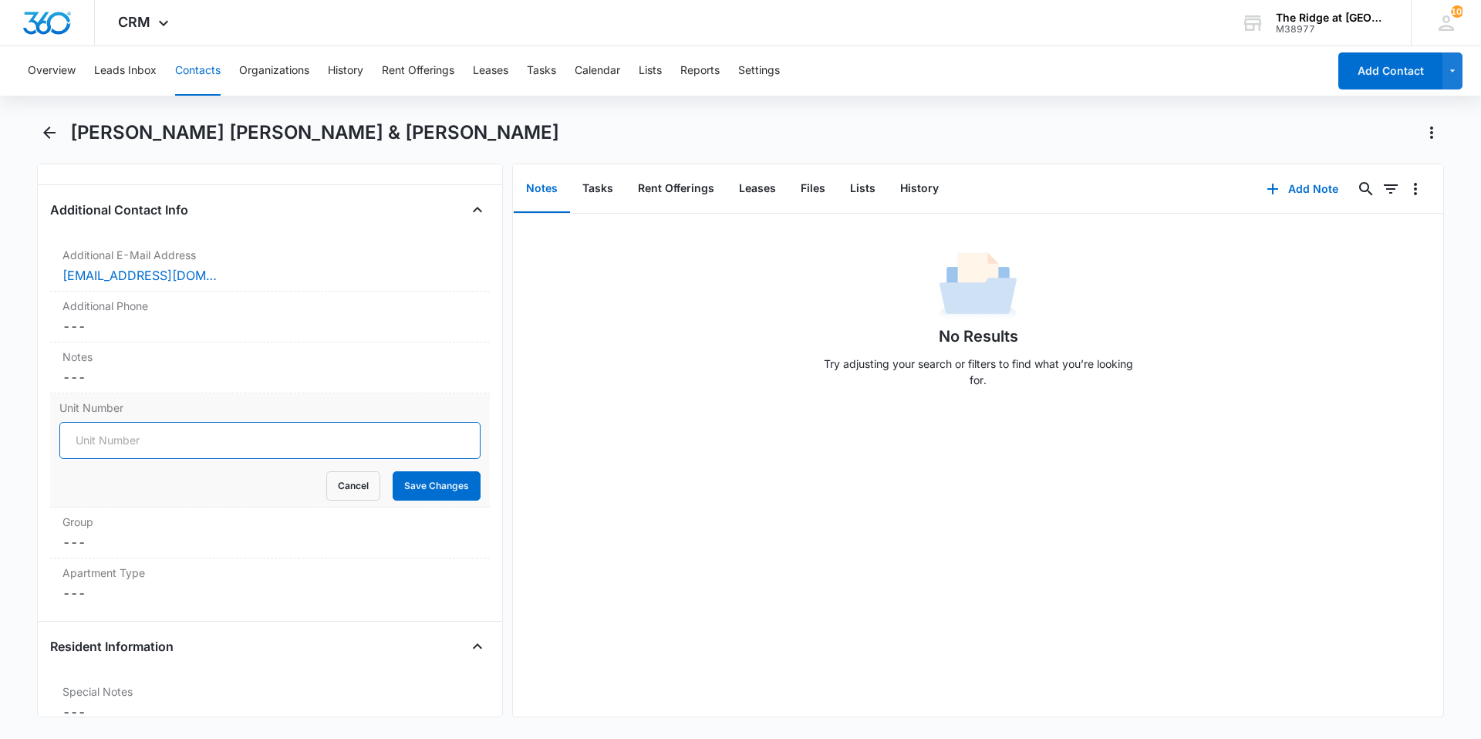
click at [154, 455] on input "Unit Number" at bounding box center [269, 440] width 421 height 37
type input "541-326206"
click at [413, 501] on button "Save Changes" at bounding box center [437, 485] width 88 height 29
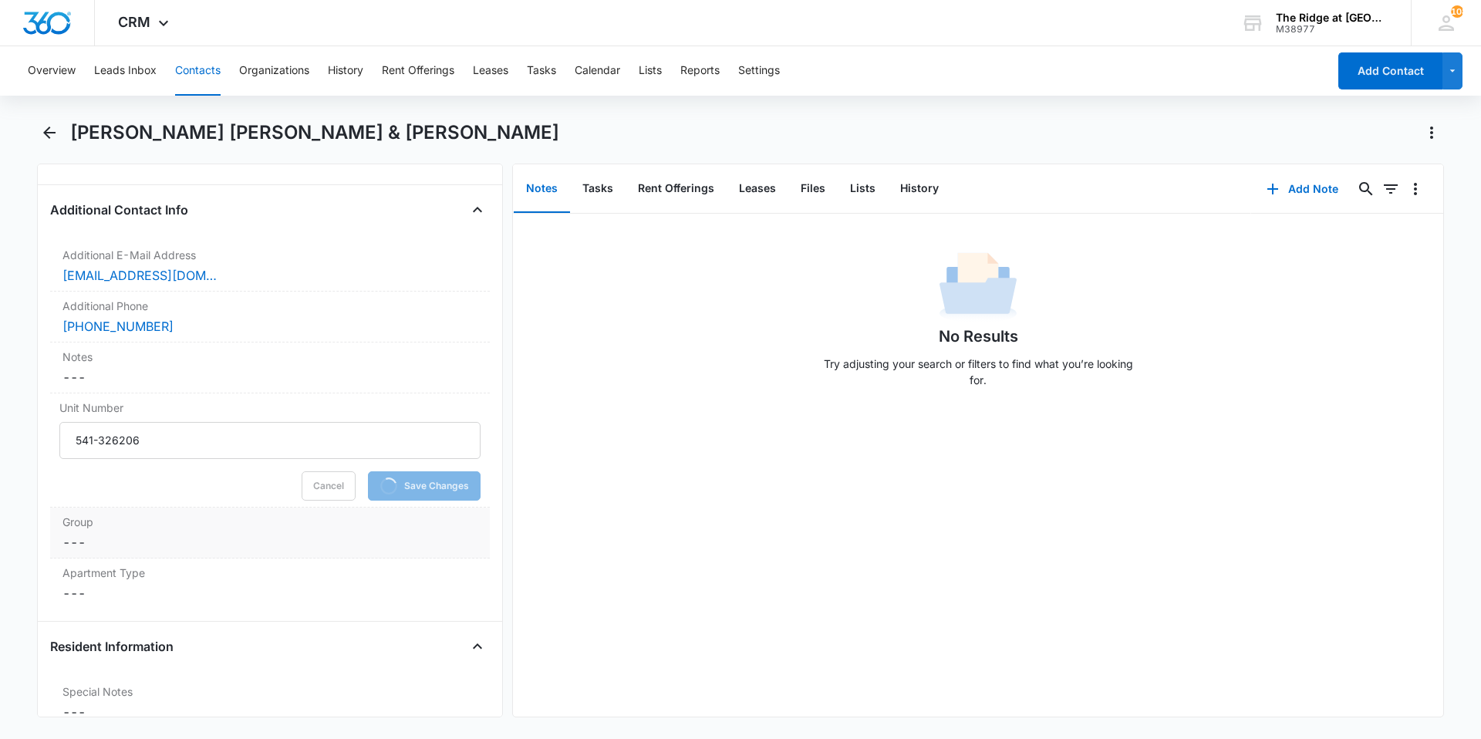
click at [126, 552] on dd "Cancel Save Changes ---" at bounding box center [269, 542] width 415 height 19
click at [123, 573] on input "Group" at bounding box center [269, 554] width 421 height 37
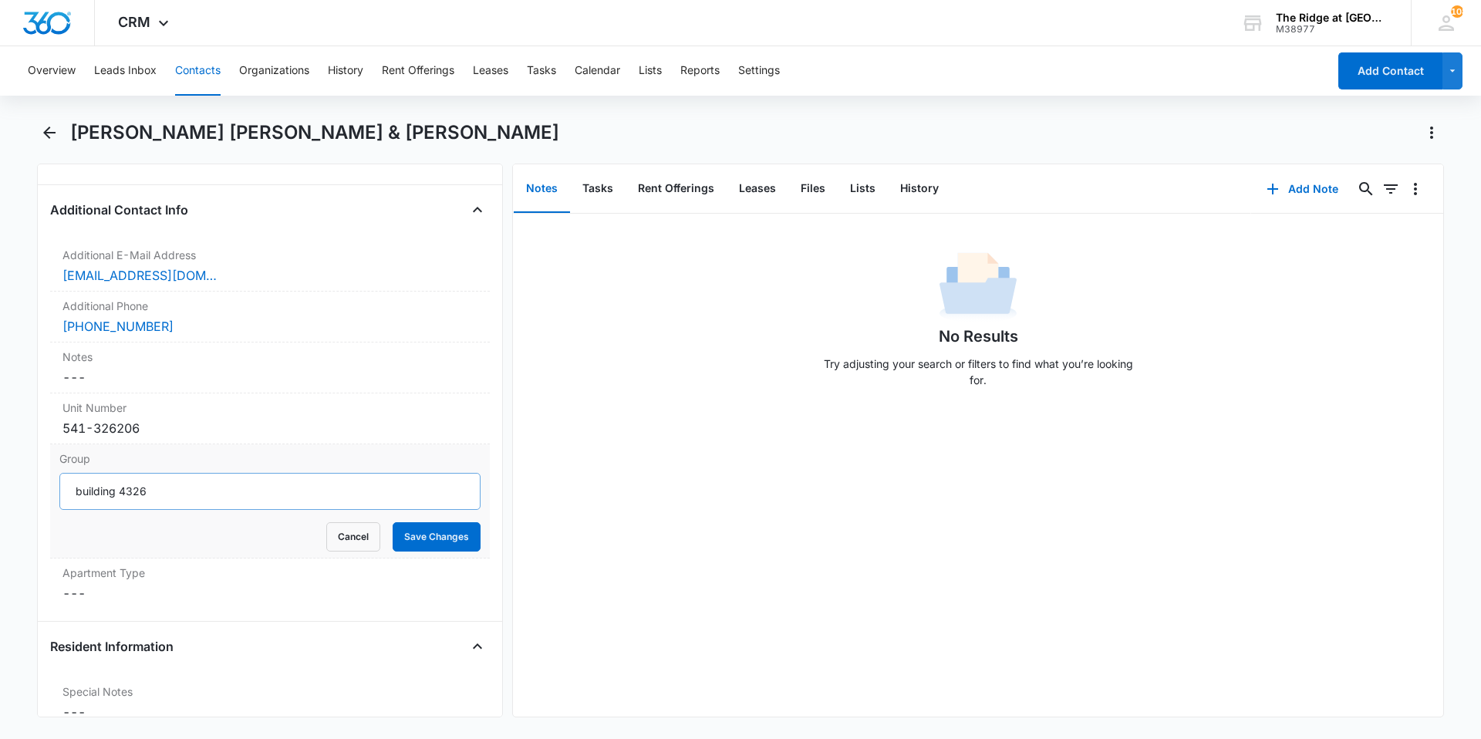
type input "Building 4326"
click at [416, 548] on button "Save Changes" at bounding box center [437, 536] width 88 height 29
click at [155, 581] on label "Apartment Type" at bounding box center [269, 573] width 415 height 16
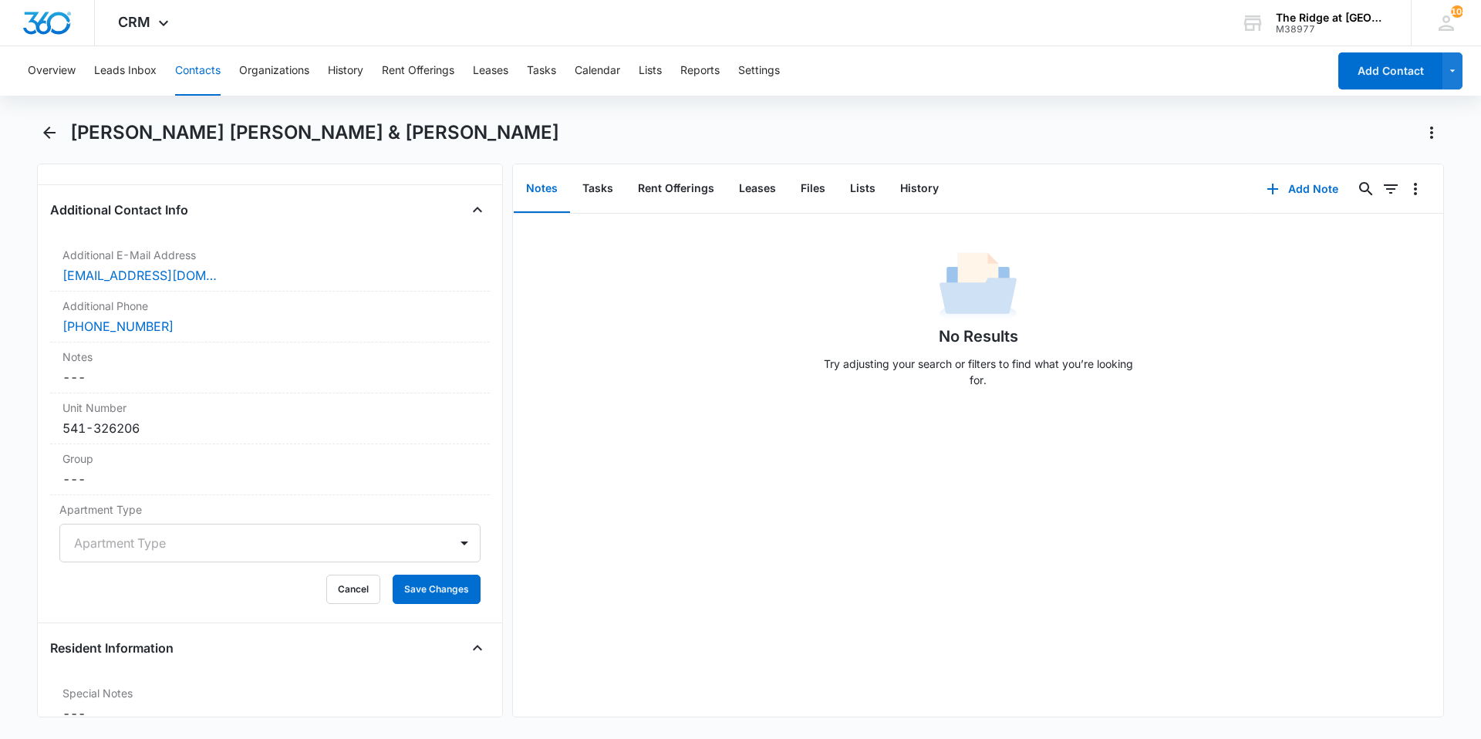
click at [181, 610] on div "Apartment Type Apartment Type Cancel Save Changes" at bounding box center [270, 552] width 440 height 115
click at [197, 554] on div at bounding box center [251, 543] width 355 height 22
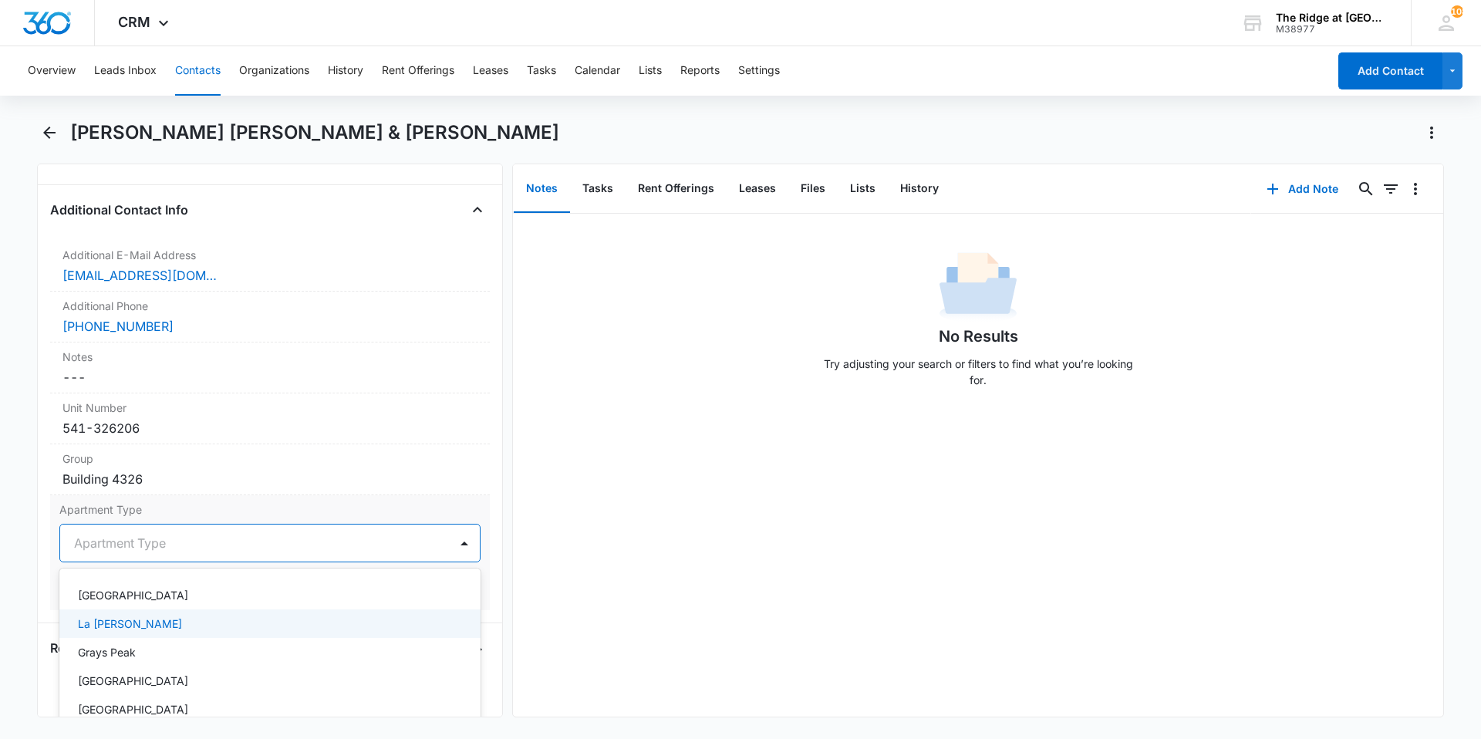
scroll to position [0, 0]
click at [115, 635] on p "[GEOGRAPHIC_DATA]" at bounding box center [133, 627] width 110 height 16
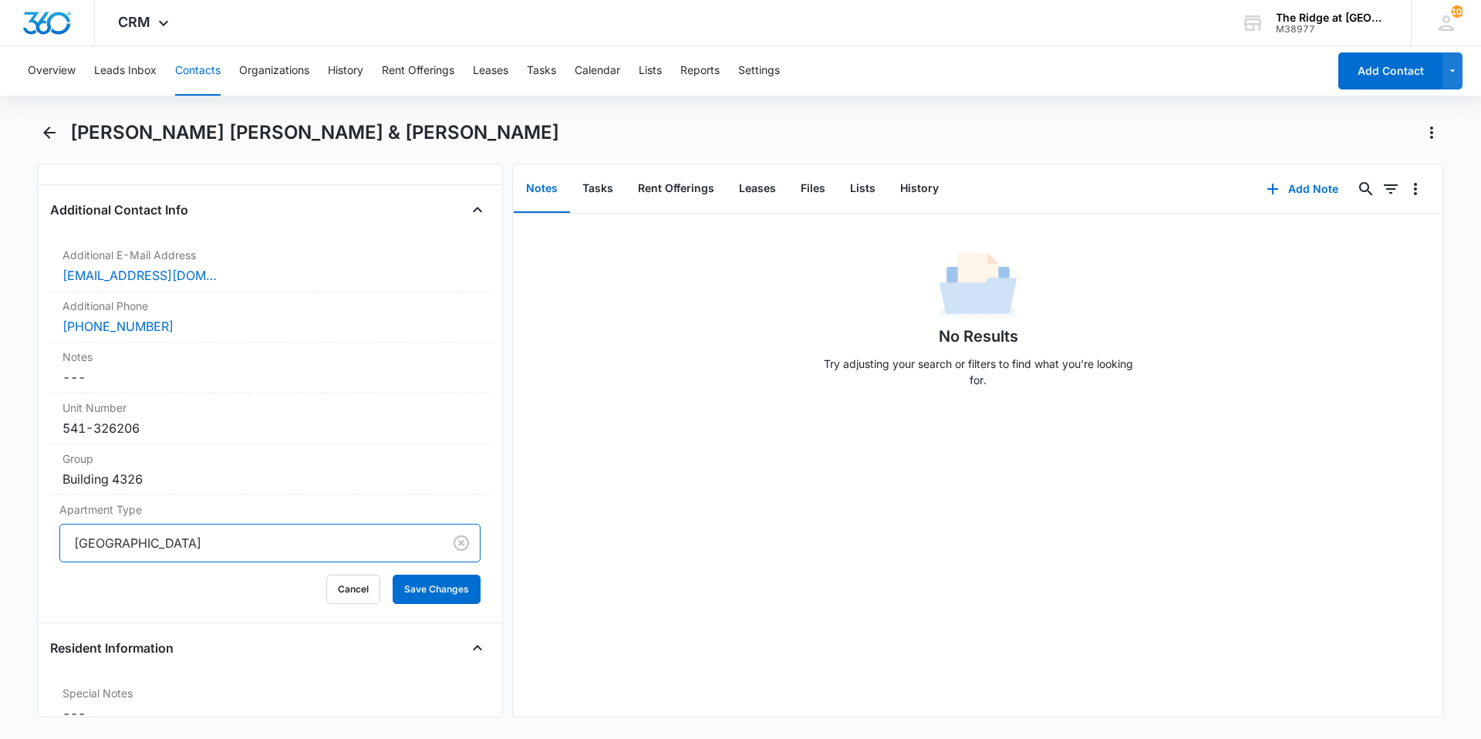
click at [224, 70] on div "Overview Leads Inbox Contacts Organizations History Rent Offerings Leases Tasks…" at bounding box center [673, 70] width 1309 height 49
click at [204, 70] on button "Contacts" at bounding box center [198, 70] width 46 height 49
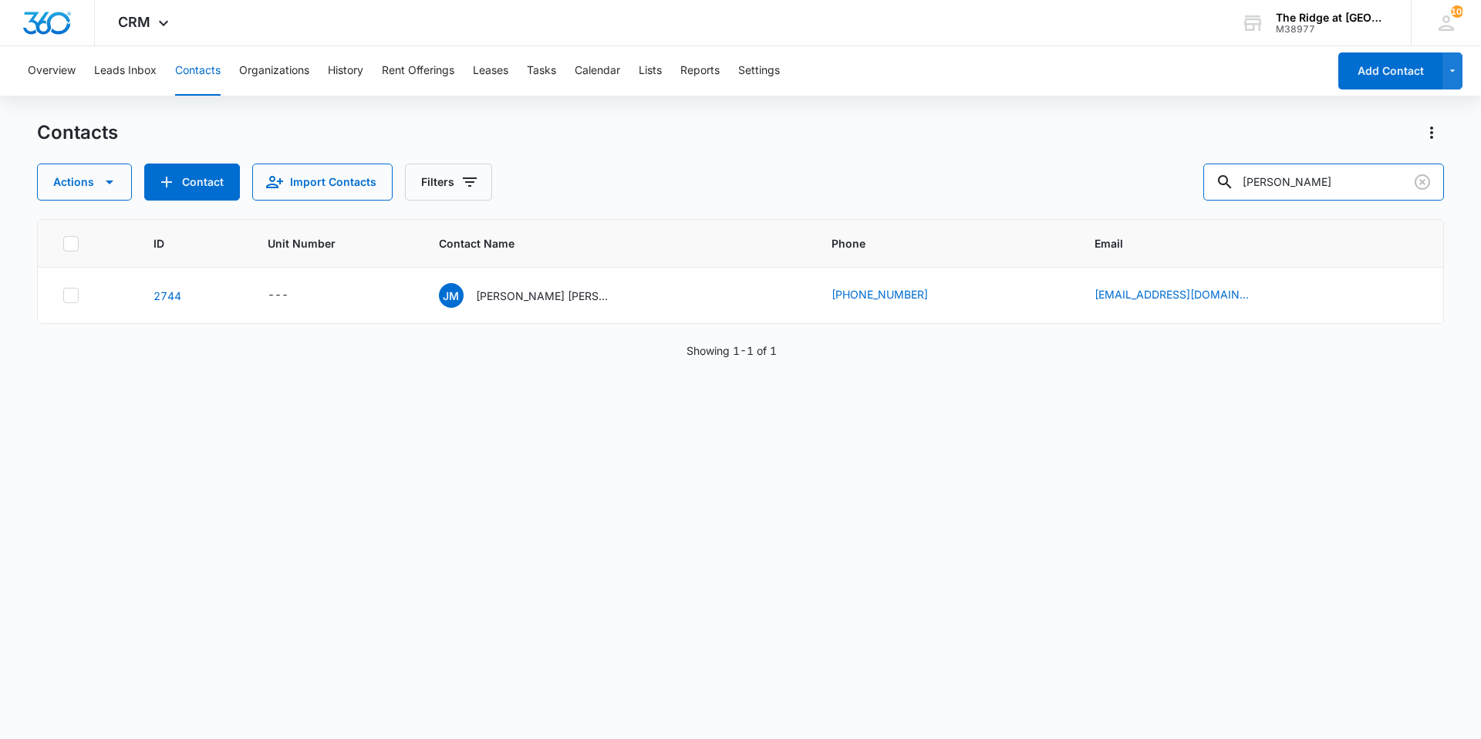
drag, startPoint x: 1224, startPoint y: 190, endPoint x: 1151, endPoint y: 190, distance: 73.3
click at [1151, 190] on div "Actions Contact Import Contacts Filters [PERSON_NAME]" at bounding box center [740, 182] width 1407 height 37
type input "[PERSON_NAME]"
click at [552, 305] on div "[PERSON_NAME] [PERSON_NAME] & [PERSON_NAME] & [PERSON_NAME]" at bounding box center [552, 295] width 176 height 25
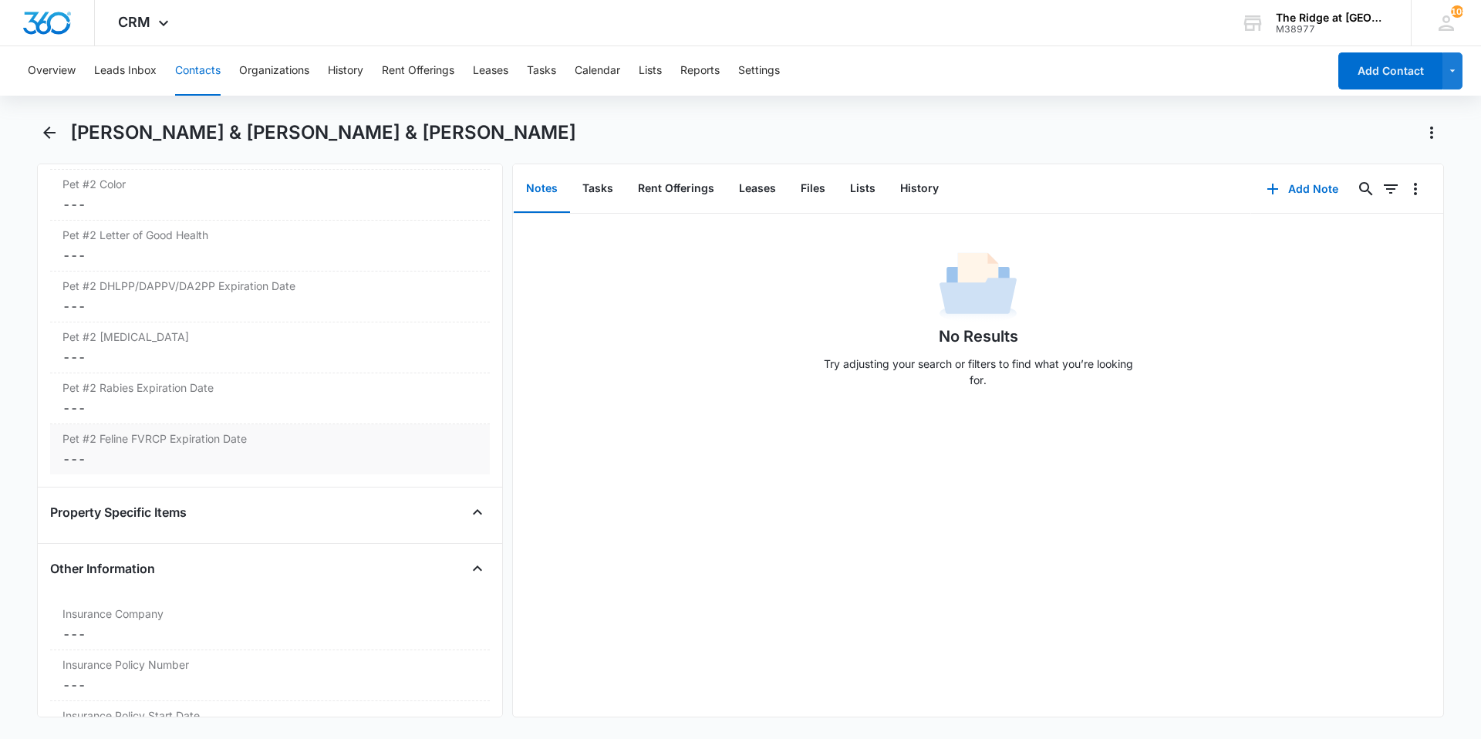
scroll to position [3055, 0]
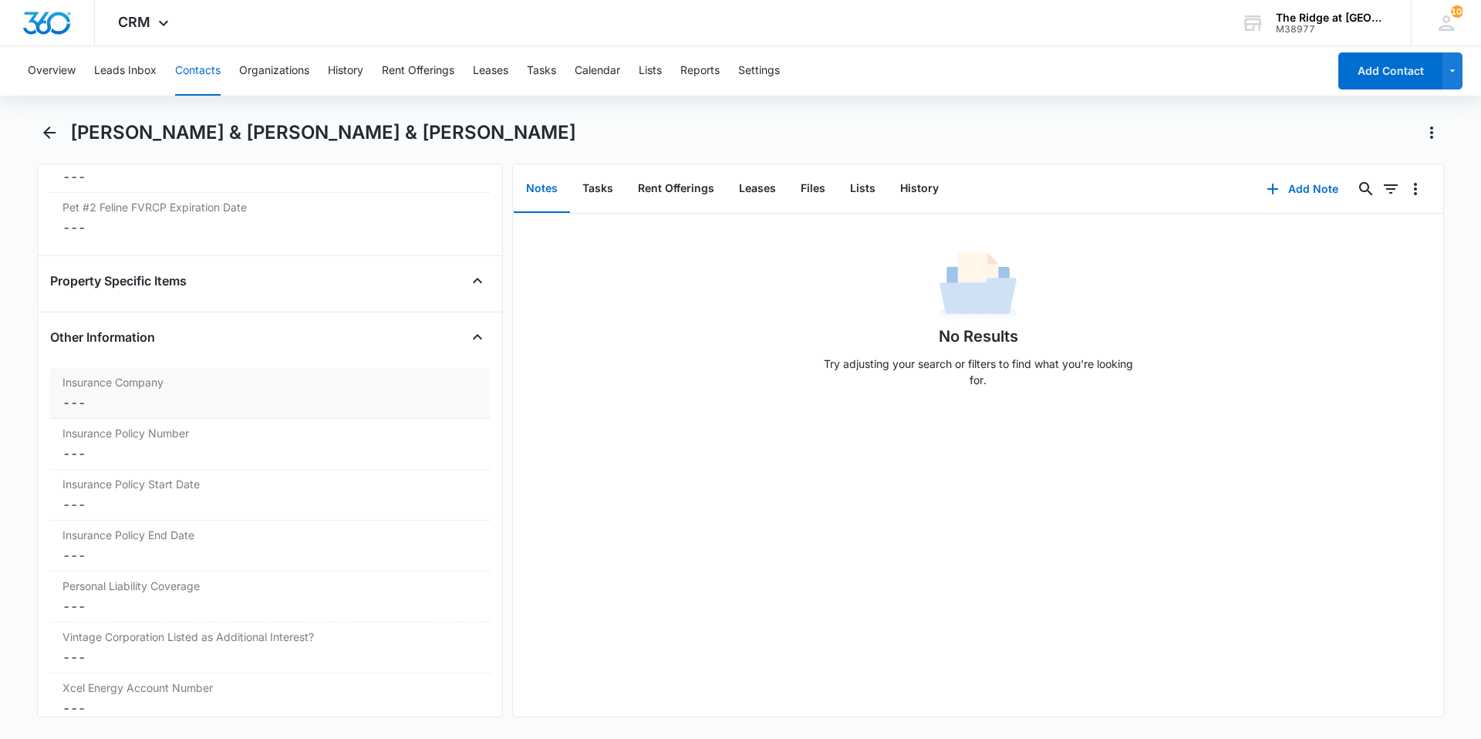
click at [241, 390] on div "Insurance Company Cancel Save Changes ---" at bounding box center [270, 393] width 440 height 51
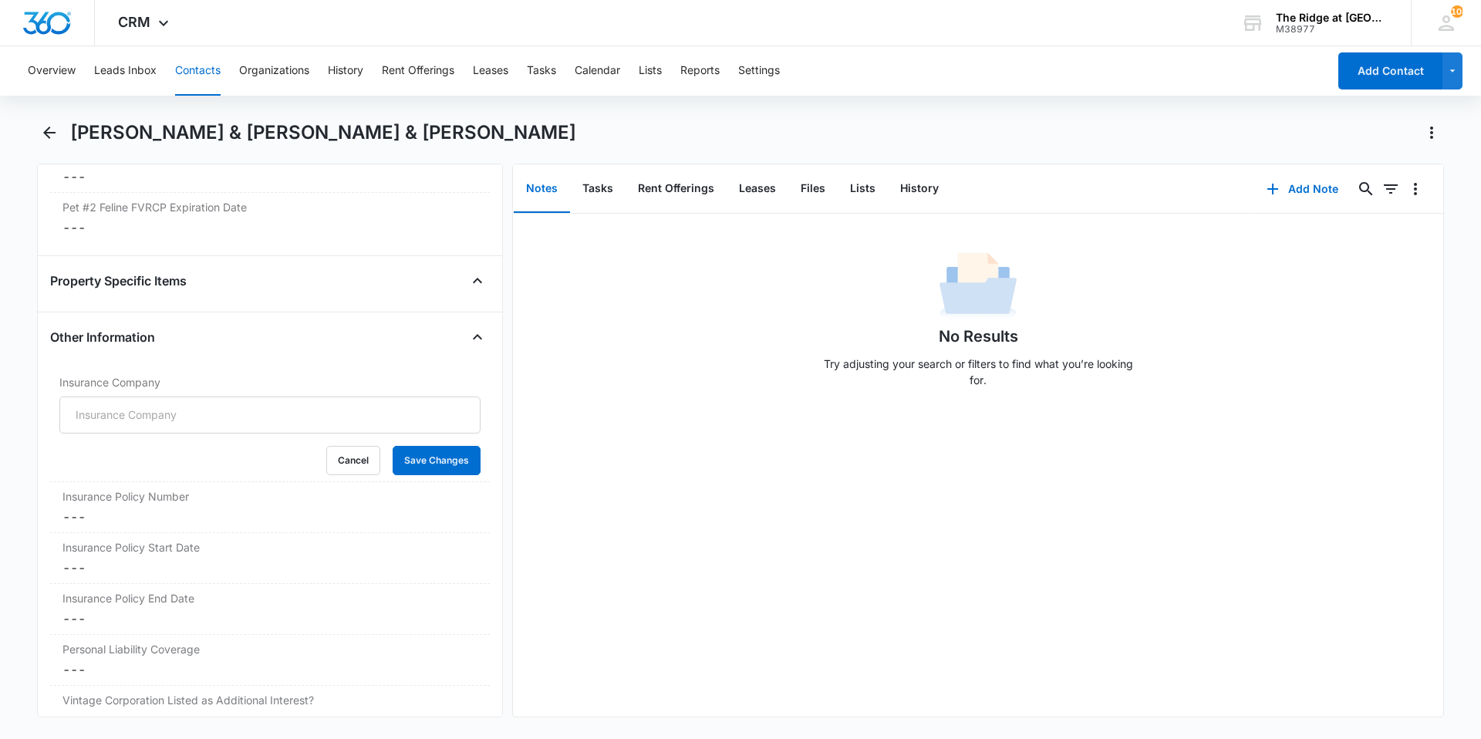
click at [197, 72] on button "Contacts" at bounding box center [198, 70] width 46 height 49
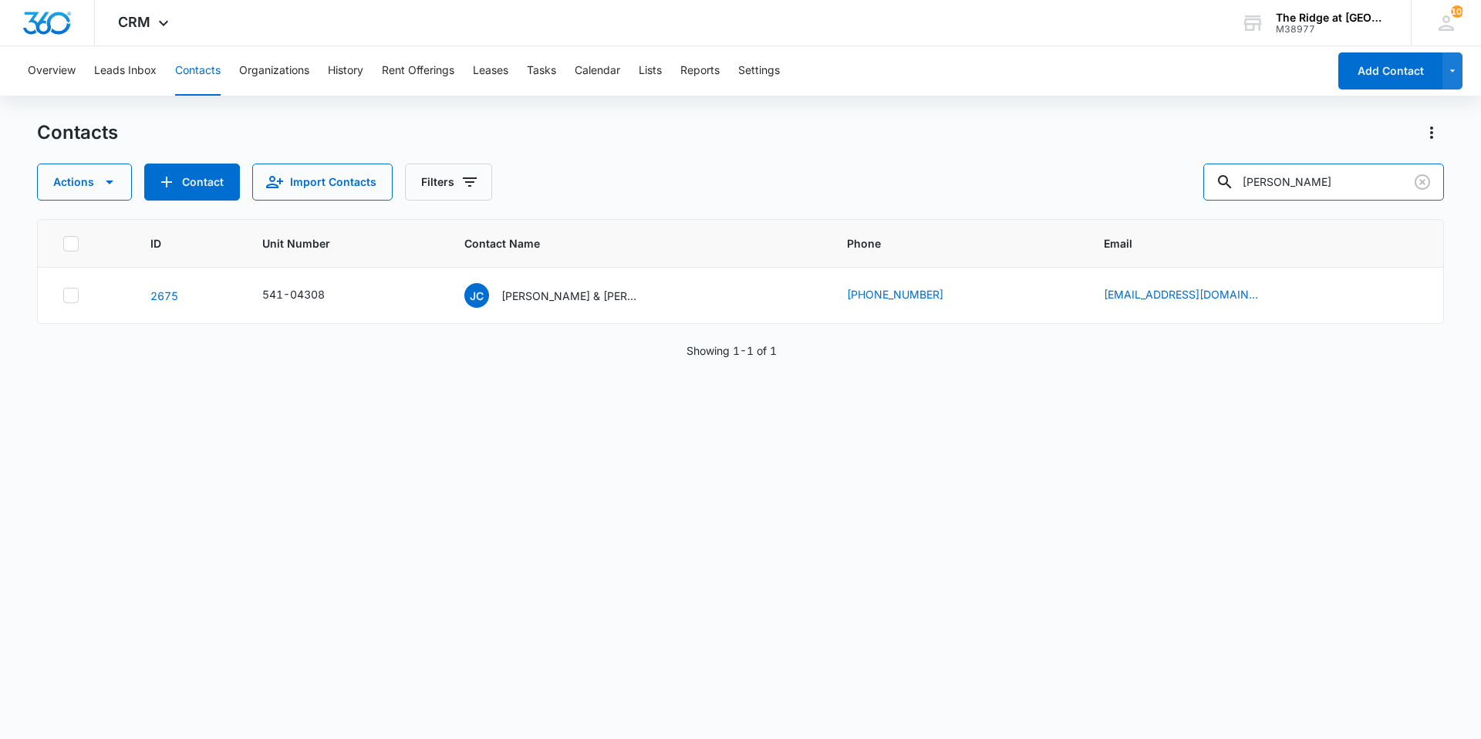
drag, startPoint x: 1306, startPoint y: 183, endPoint x: 1132, endPoint y: 209, distance: 176.3
click at [1132, 209] on div "Contacts Actions Contact Import Contacts Filters [PERSON_NAME] ID Unit Number C…" at bounding box center [740, 428] width 1407 height 617
type input "so6to"
drag, startPoint x: 576, startPoint y: 294, endPoint x: 578, endPoint y: 285, distance: 9.4
click at [576, 293] on p "[PERSON_NAME] [PERSON_NAME] & [PERSON_NAME]" at bounding box center [578, 296] width 139 height 16
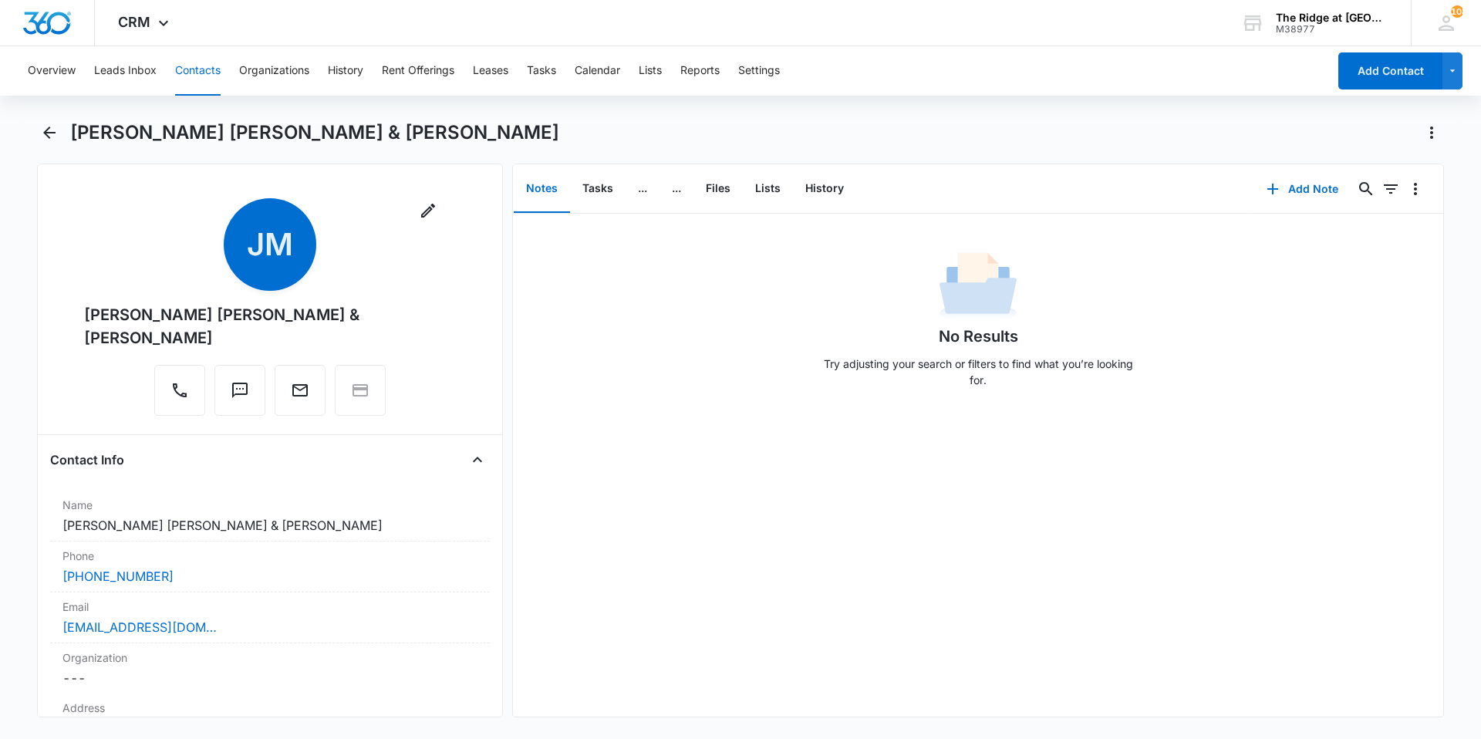
click at [197, 341] on div "[PERSON_NAME] [PERSON_NAME] & [PERSON_NAME]" at bounding box center [270, 326] width 372 height 46
click at [419, 204] on icon "button" at bounding box center [428, 210] width 19 height 19
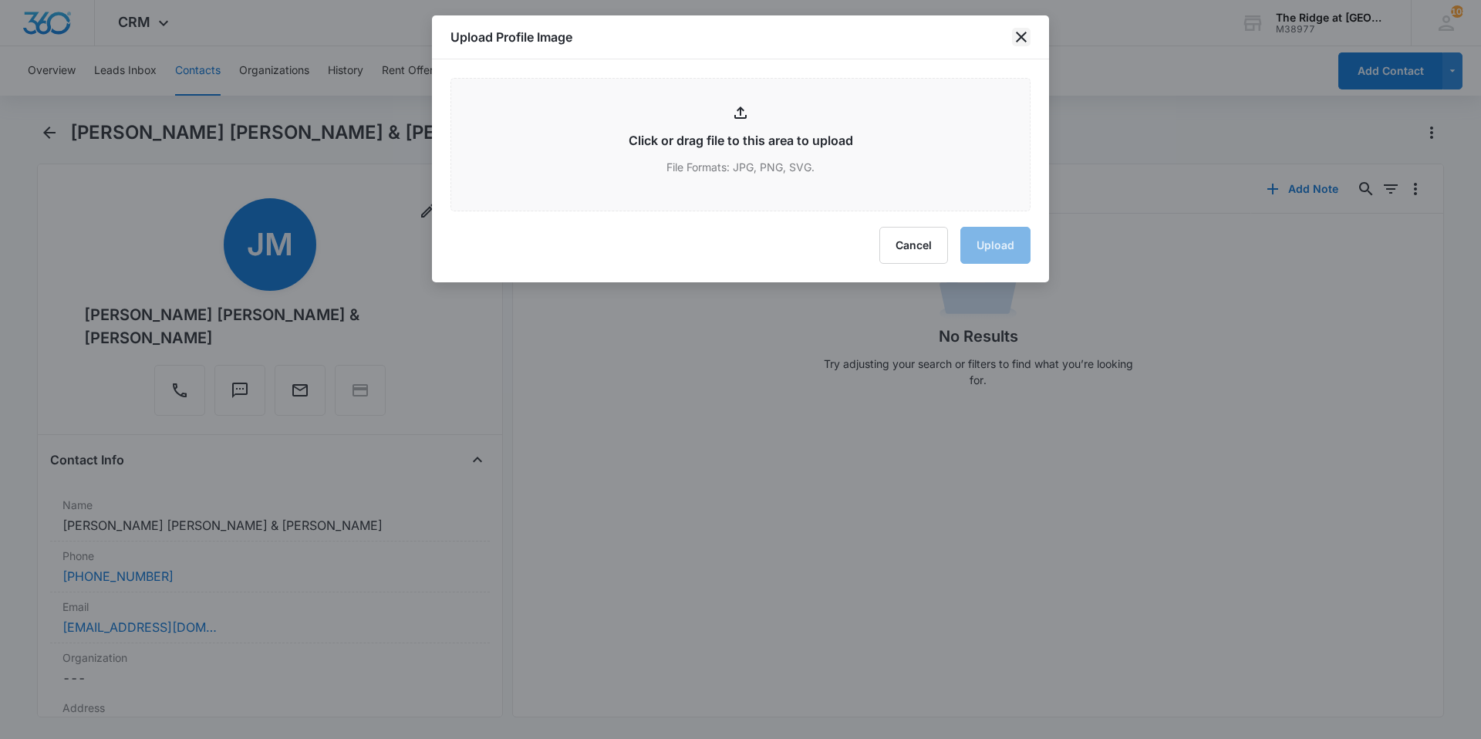
click at [1029, 41] on icon "close" at bounding box center [1021, 37] width 19 height 19
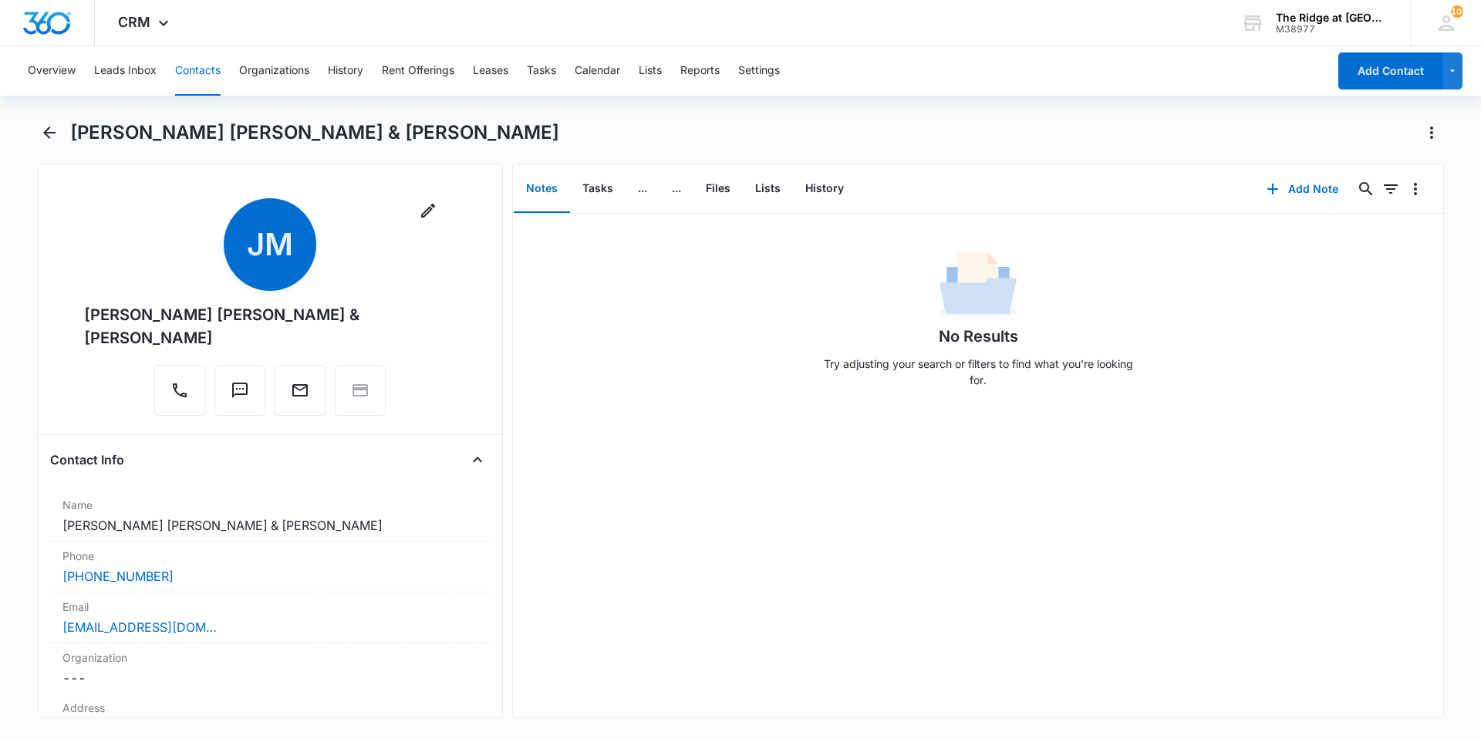
click at [191, 332] on div "[PERSON_NAME] [PERSON_NAME] & [PERSON_NAME]" at bounding box center [270, 326] width 372 height 46
click at [194, 338] on div "[PERSON_NAME] [PERSON_NAME] & [PERSON_NAME]" at bounding box center [270, 326] width 372 height 46
drag, startPoint x: 194, startPoint y: 338, endPoint x: 301, endPoint y: 364, distance: 110.4
click at [301, 364] on div "Remove [PERSON_NAME] [PERSON_NAME] & [PERSON_NAME]" at bounding box center [270, 307] width 372 height 218
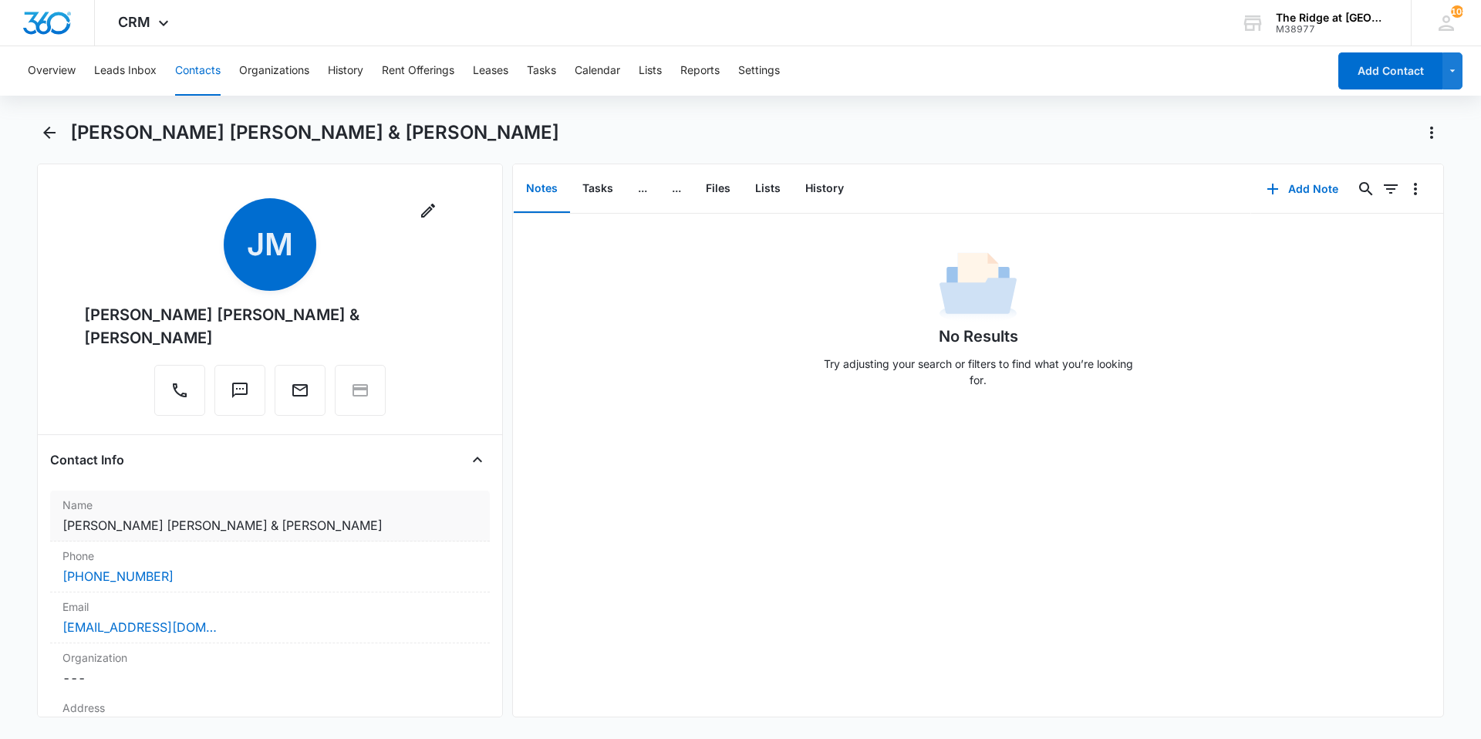
click at [172, 525] on dd "Cancel Save Changes [PERSON_NAME] [PERSON_NAME] & [PERSON_NAME]" at bounding box center [269, 525] width 415 height 19
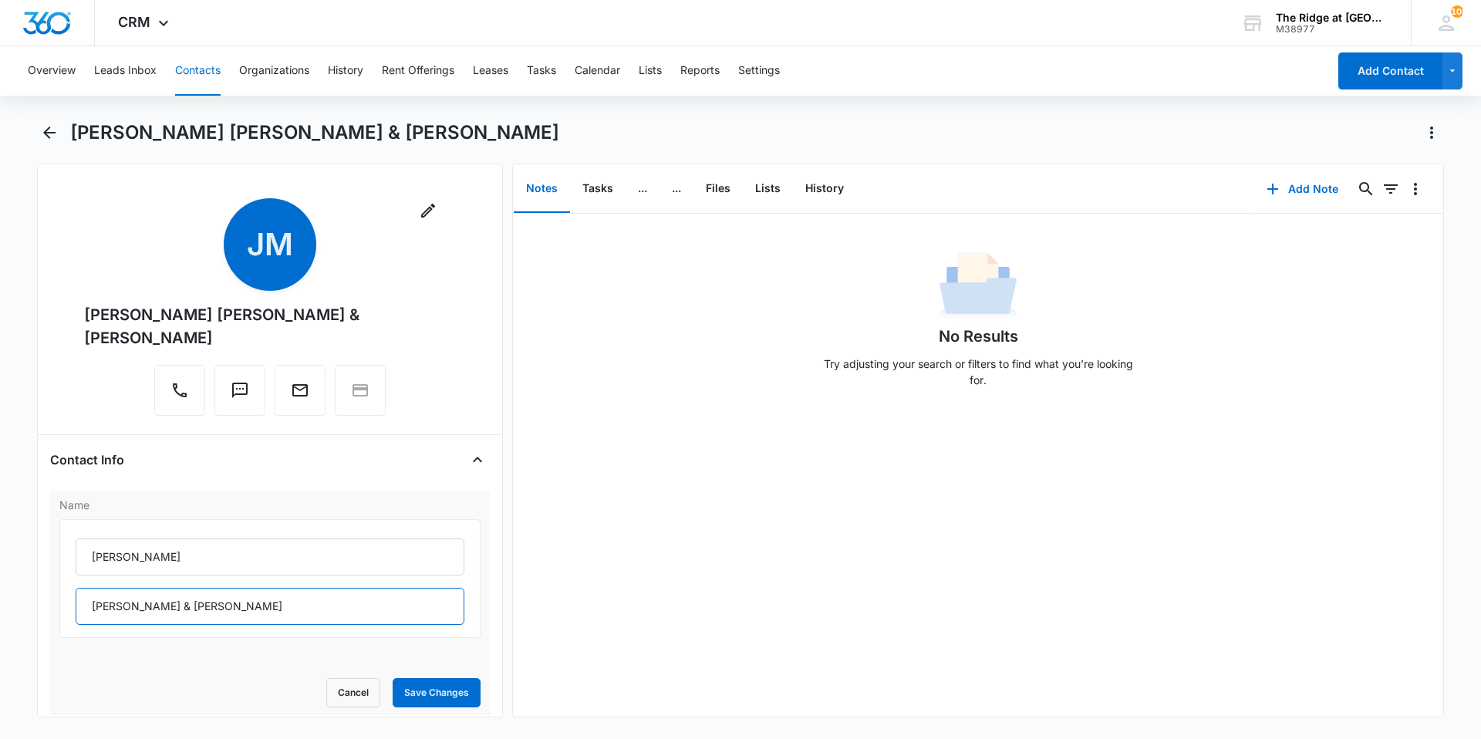
click at [360, 605] on input "[PERSON_NAME] & [PERSON_NAME]" at bounding box center [270, 606] width 389 height 37
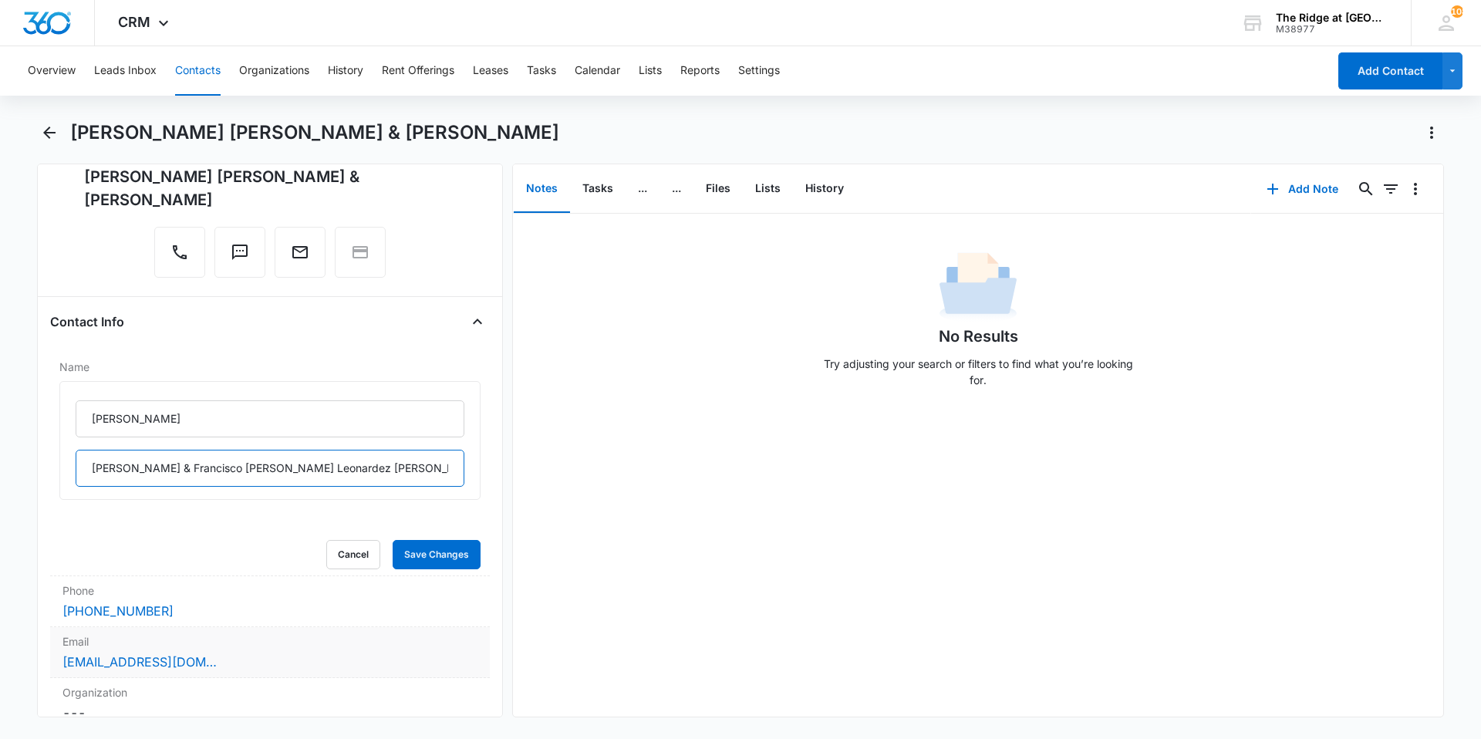
scroll to position [154, 0]
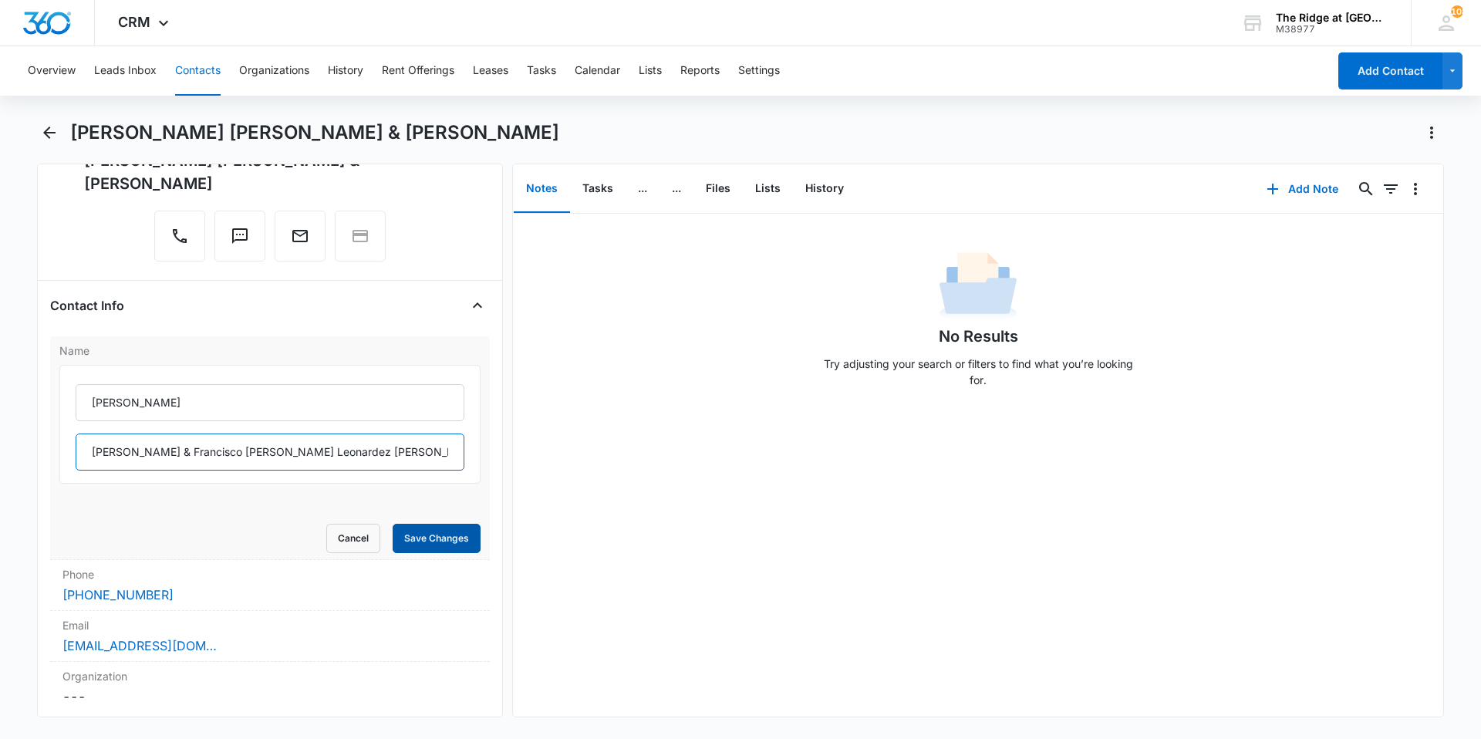
type input "[PERSON_NAME] & Francisco [PERSON_NAME] Leonardez [PERSON_NAME]"
click at [461, 535] on button "Save Changes" at bounding box center [437, 538] width 88 height 29
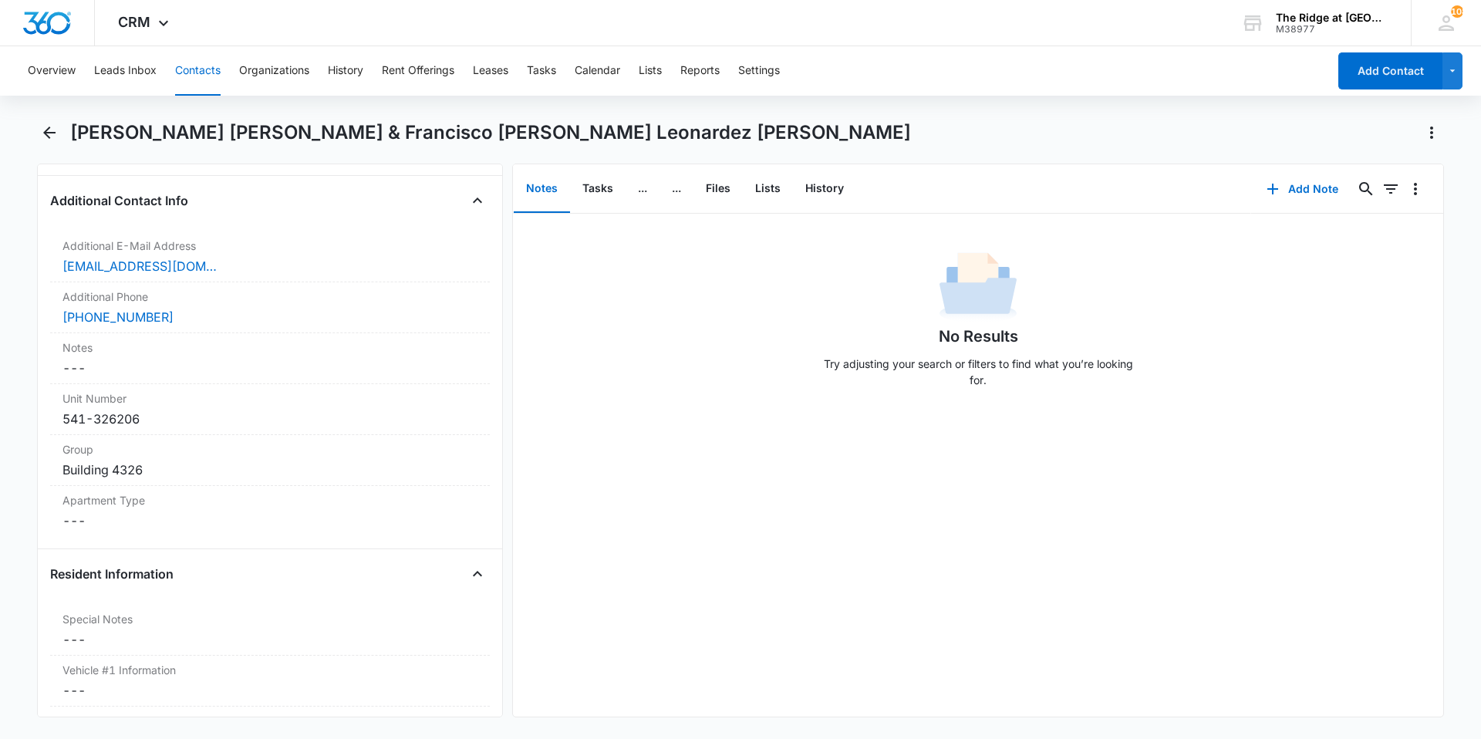
scroll to position [1312, 0]
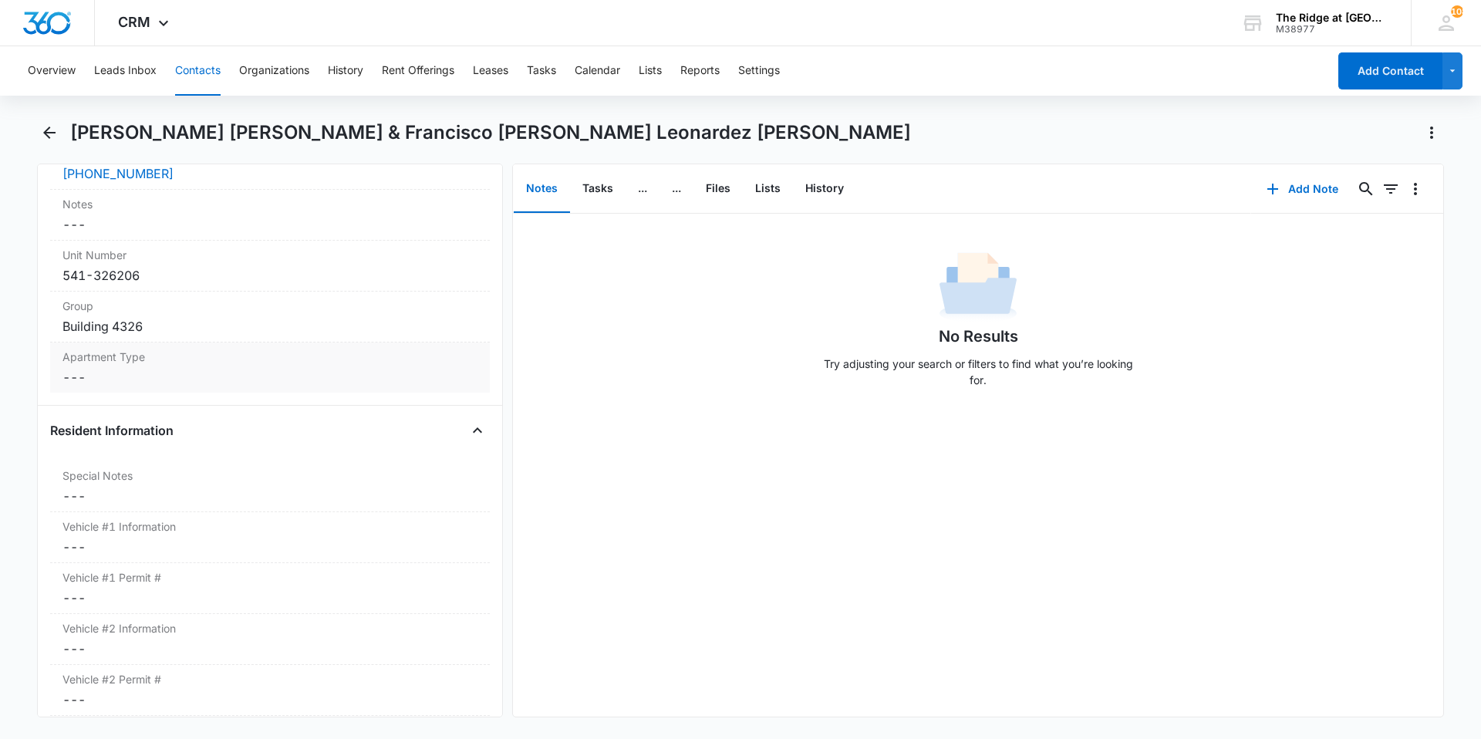
click at [140, 354] on label "Apartment Type" at bounding box center [269, 357] width 415 height 16
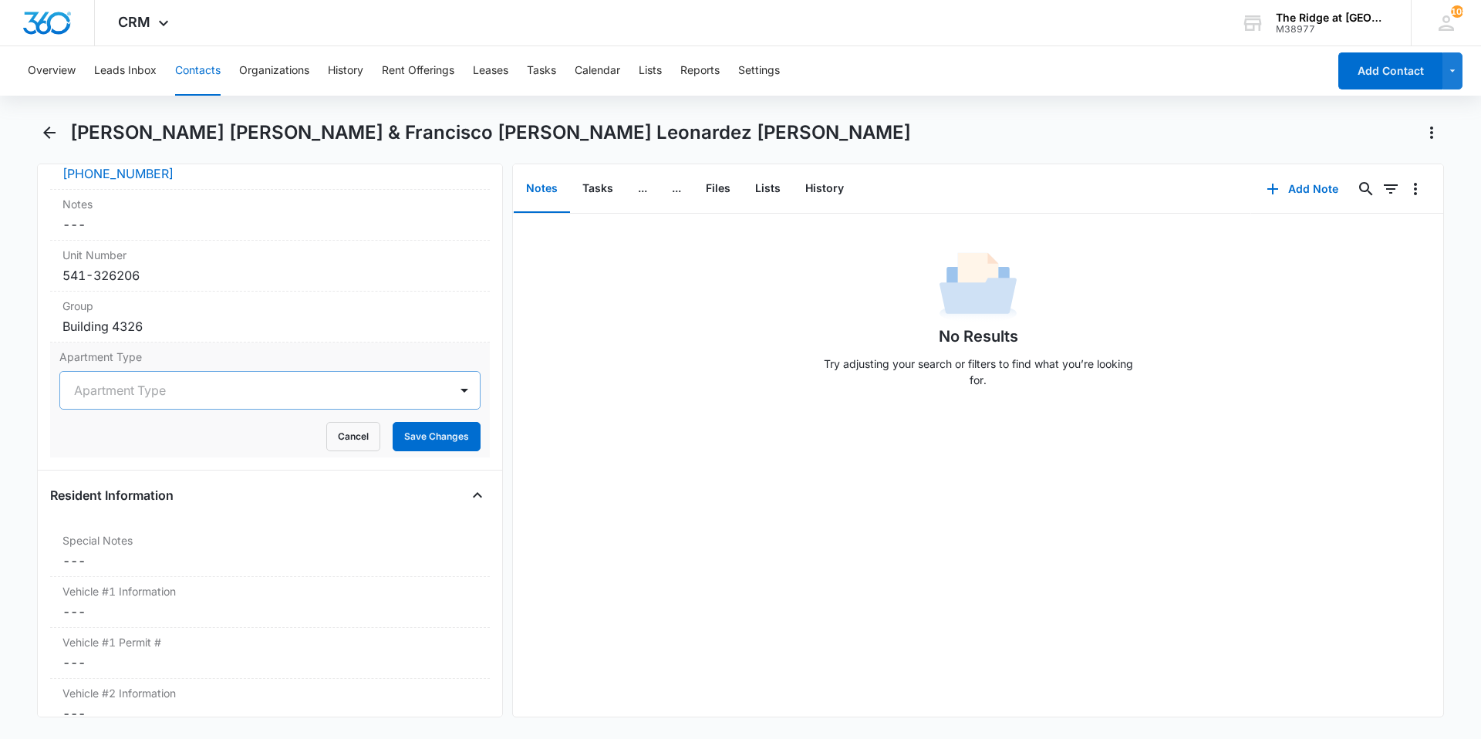
click at [212, 400] on div at bounding box center [251, 391] width 355 height 22
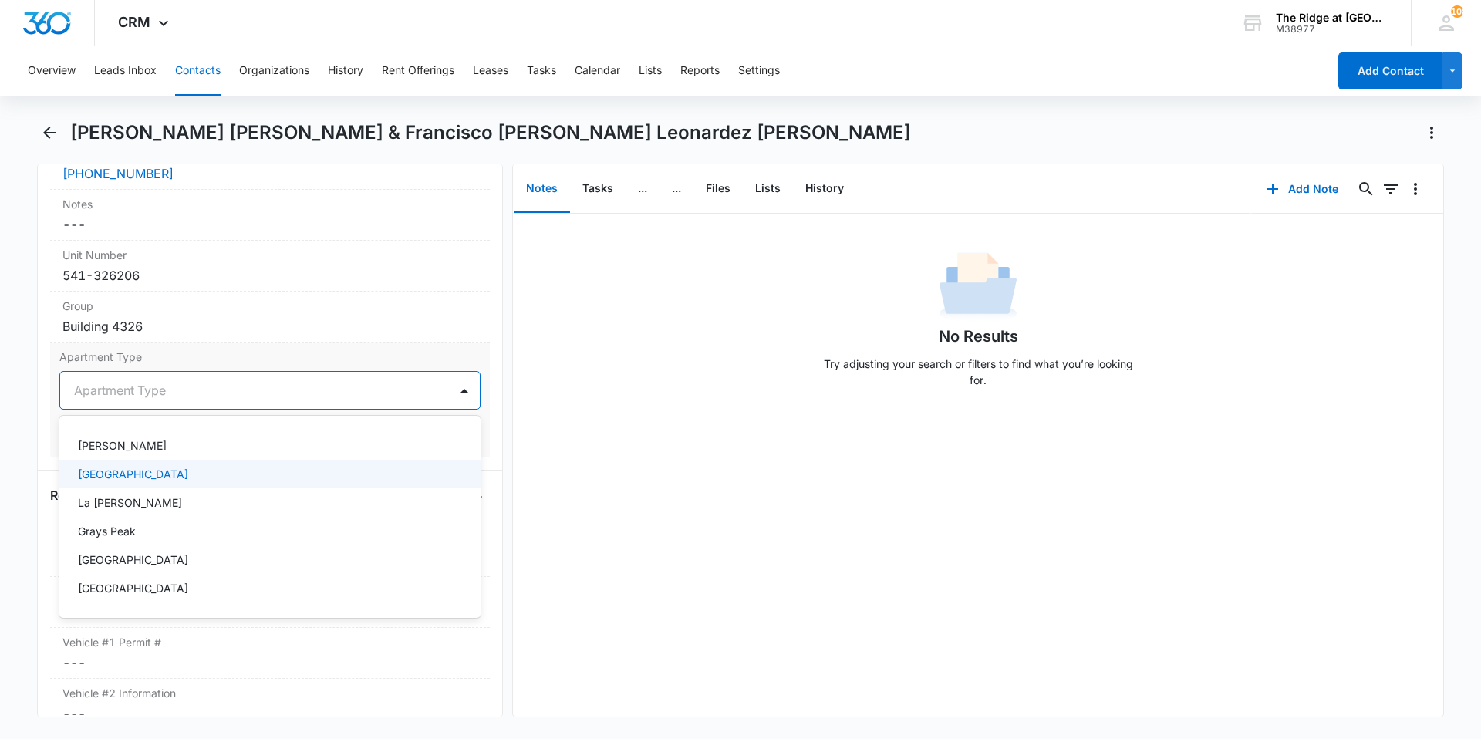
click at [124, 475] on div "[GEOGRAPHIC_DATA]" at bounding box center [268, 474] width 381 height 16
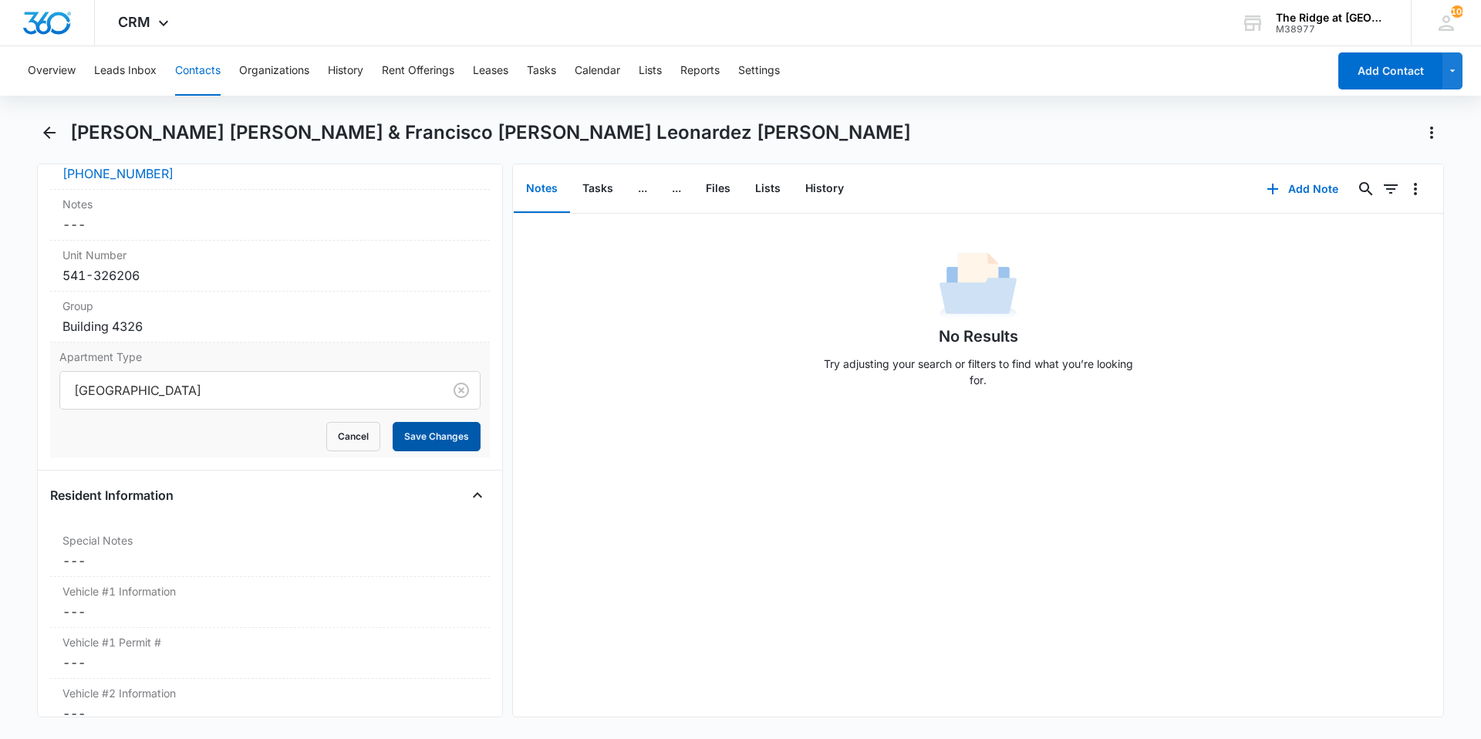
click at [430, 440] on button "Save Changes" at bounding box center [437, 436] width 88 height 29
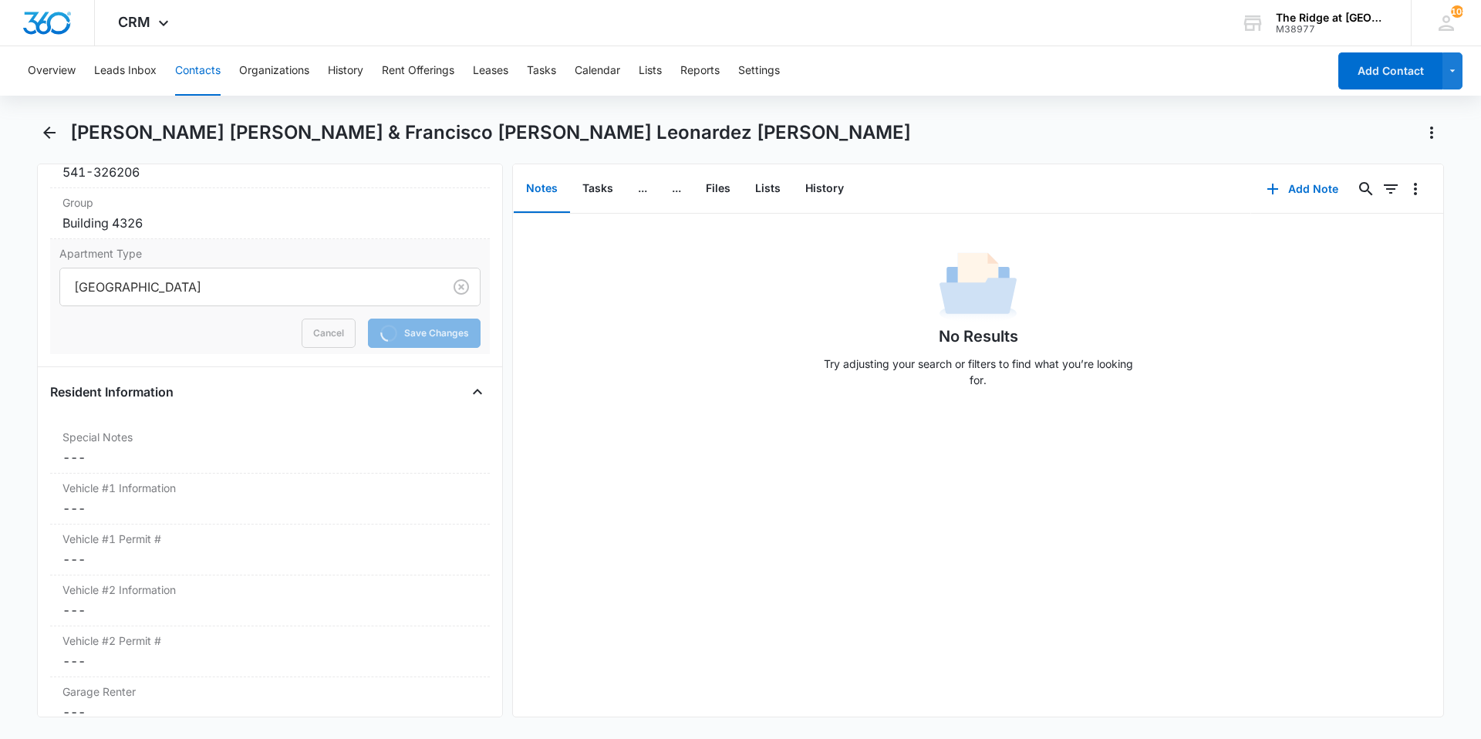
scroll to position [1543, 0]
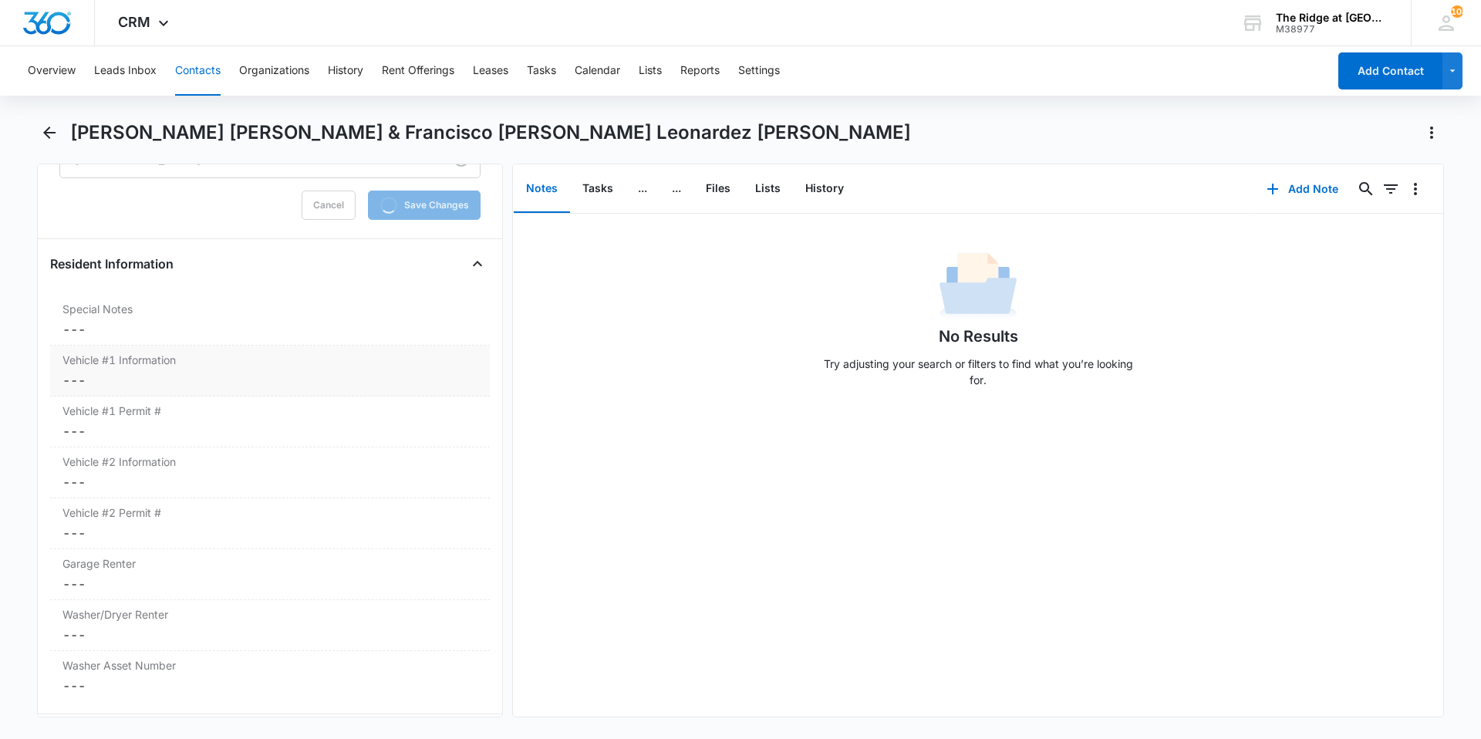
click at [169, 377] on dd "Cancel Save Changes ---" at bounding box center [269, 380] width 415 height 19
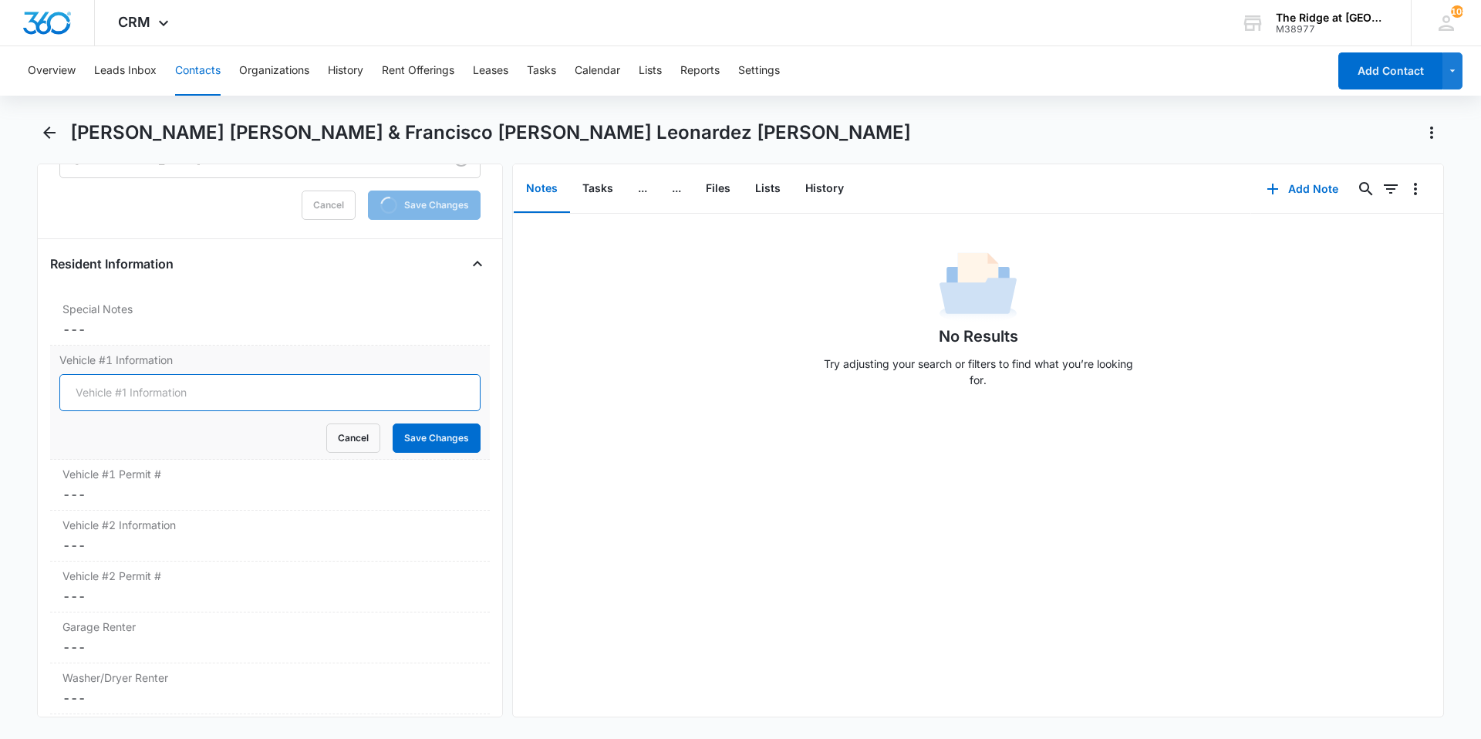
click at [233, 392] on input "Vehicle #1 Information" at bounding box center [269, 392] width 421 height 37
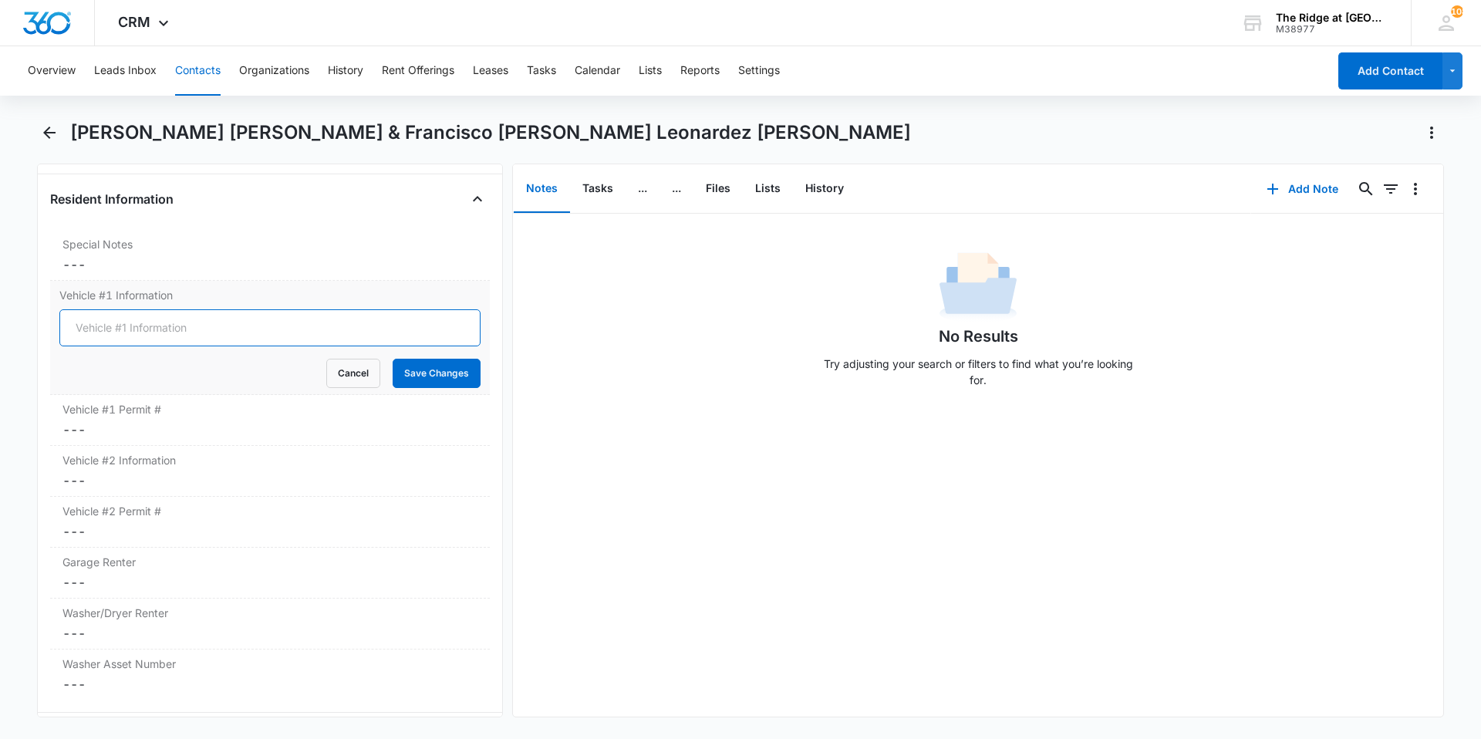
scroll to position [1517, 0]
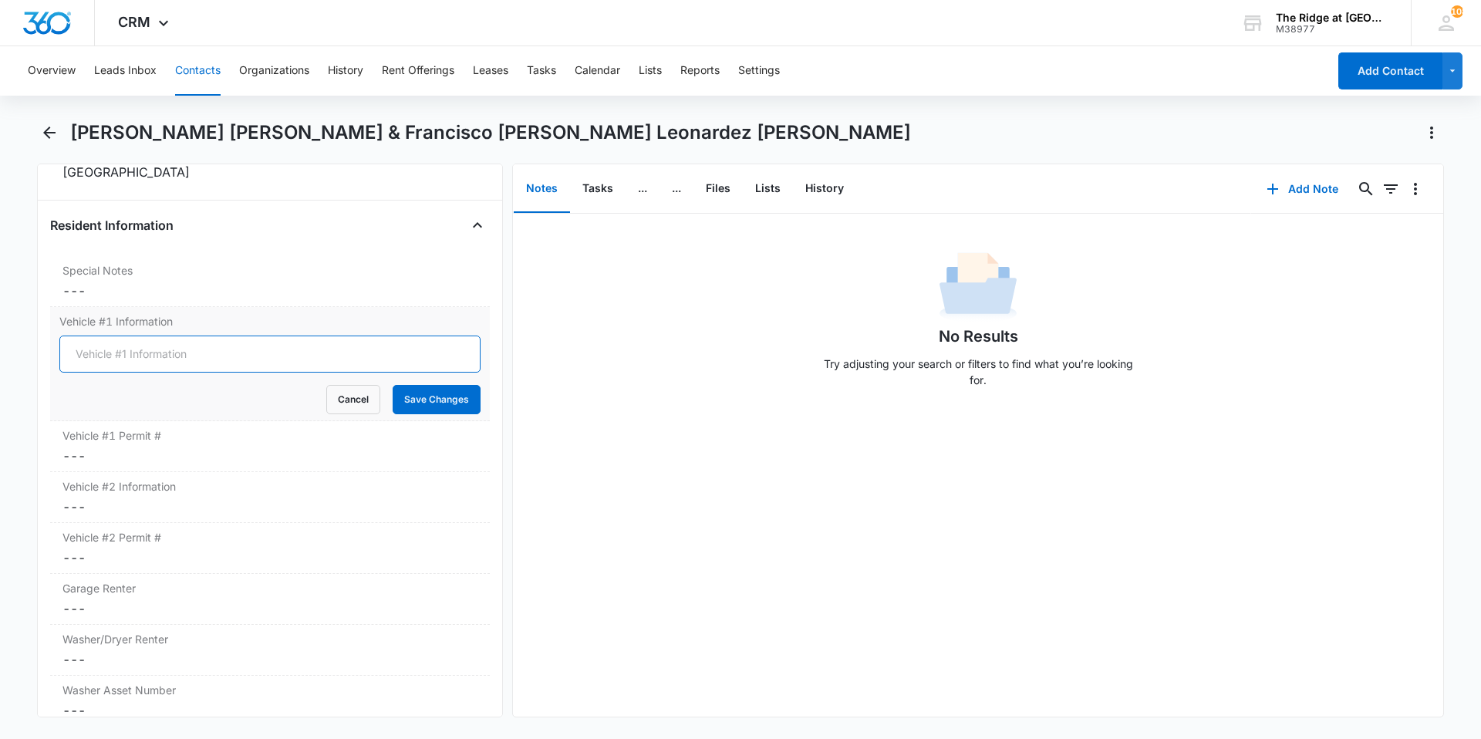
click at [231, 353] on input "Vehicle #1 Information" at bounding box center [269, 354] width 421 height 37
